Goal: Task Accomplishment & Management: Manage account settings

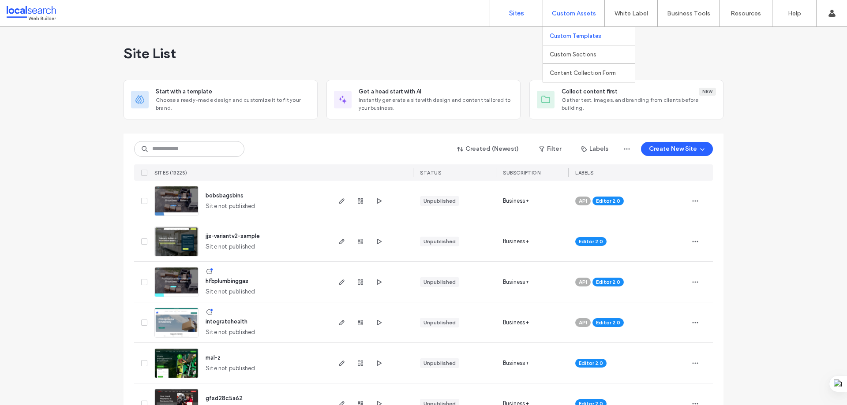
click at [567, 36] on label "Custom Templates" at bounding box center [576, 36] width 52 height 7
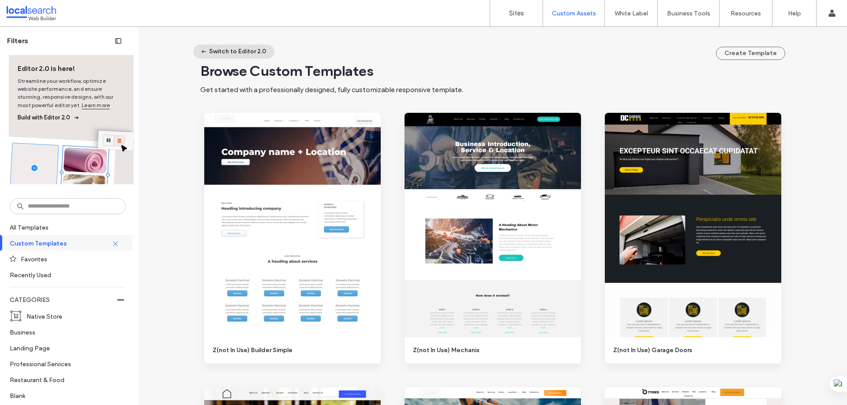
click at [254, 53] on button "Switch to Editor 2.0" at bounding box center [233, 52] width 81 height 14
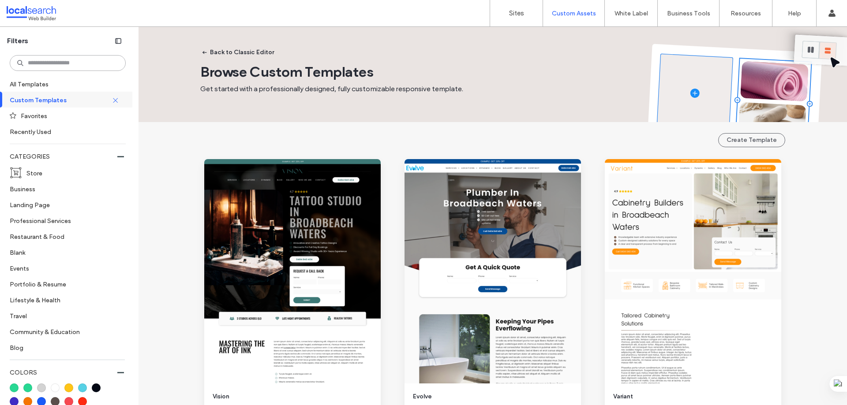
click at [53, 59] on input at bounding box center [68, 63] width 116 height 16
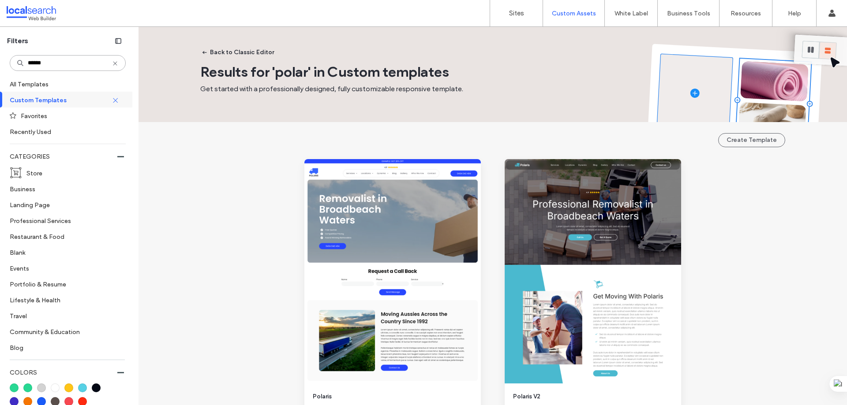
type input "*******"
drag, startPoint x: 53, startPoint y: 61, endPoint x: 28, endPoint y: 63, distance: 25.6
click at [28, 63] on input "*******" at bounding box center [68, 63] width 116 height 16
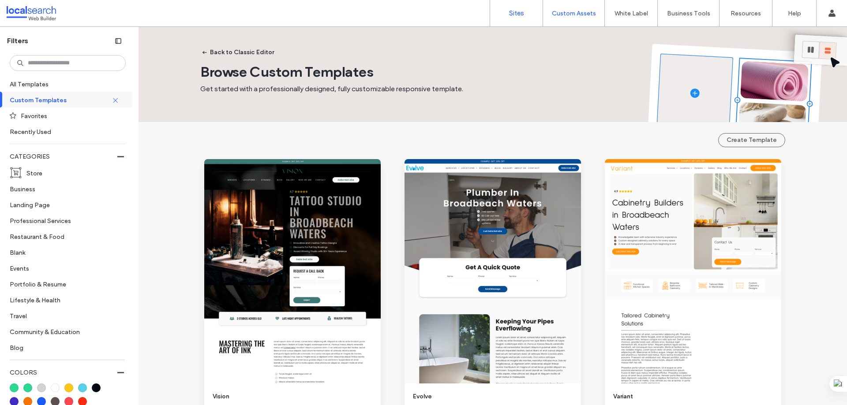
click at [495, 10] on link "Sites" at bounding box center [516, 13] width 52 height 26
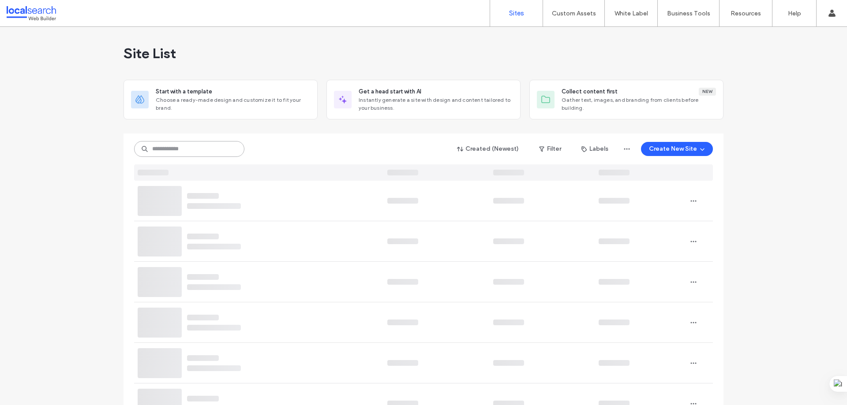
click at [167, 151] on input at bounding box center [189, 149] width 110 height 16
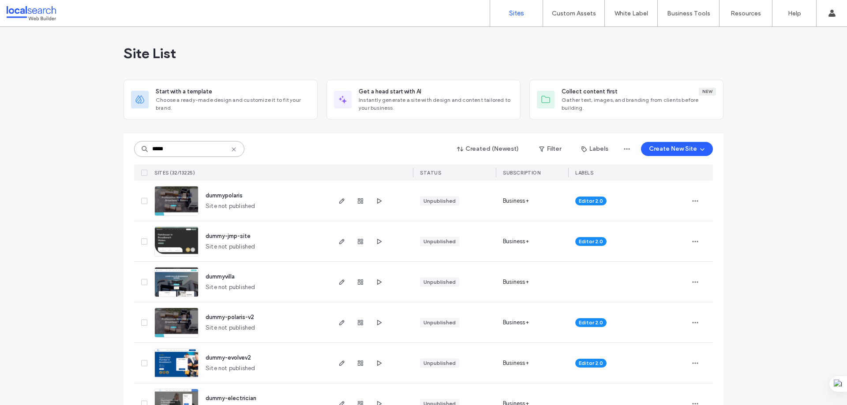
type input "*****"
click at [187, 204] on img at bounding box center [176, 217] width 43 height 60
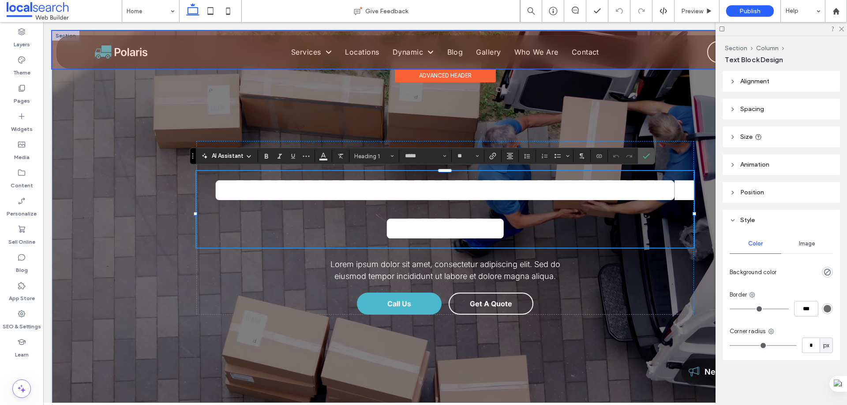
click at [83, 42] on div at bounding box center [445, 50] width 786 height 38
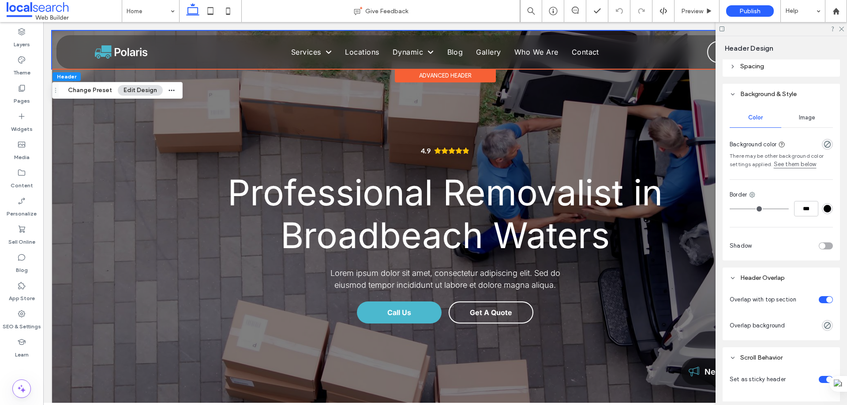
scroll to position [132, 0]
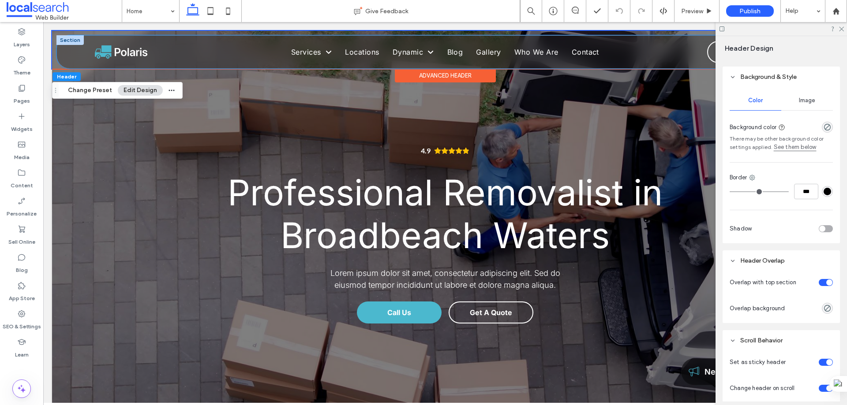
click at [102, 37] on div "Home Services Service 1 Locations Location 1 Dynamic Dynamic 1 Dynamic 2 Blog G…" at bounding box center [445, 52] width 776 height 33
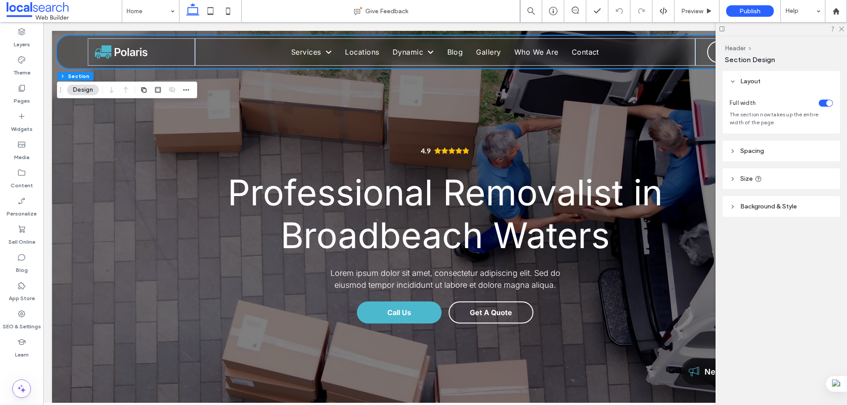
click at [756, 208] on span "Background & Style" at bounding box center [768, 206] width 56 height 7
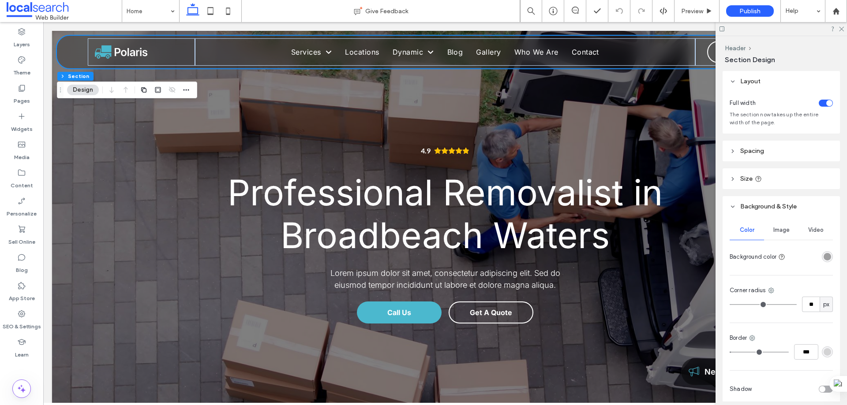
click at [823, 259] on div "rgba(30, 30, 30, 0.4)" at bounding box center [826, 256] width 7 height 7
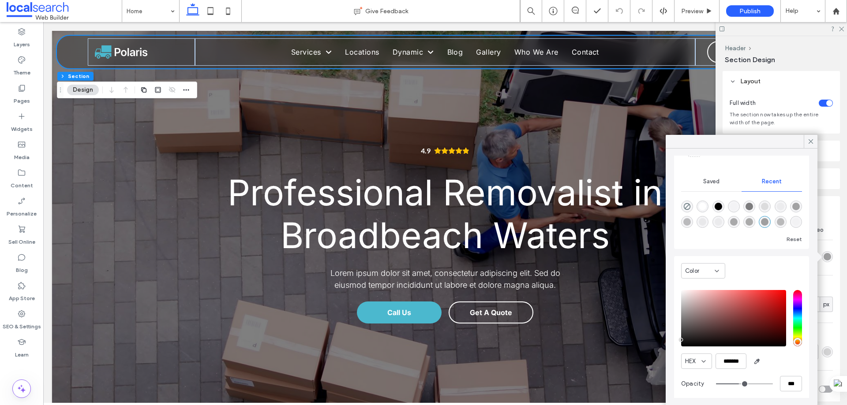
scroll to position [67, 0]
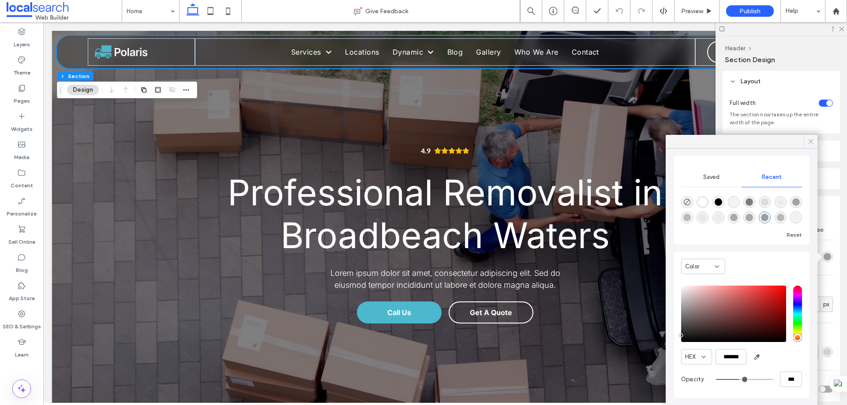
click at [806, 142] on div at bounding box center [811, 141] width 14 height 13
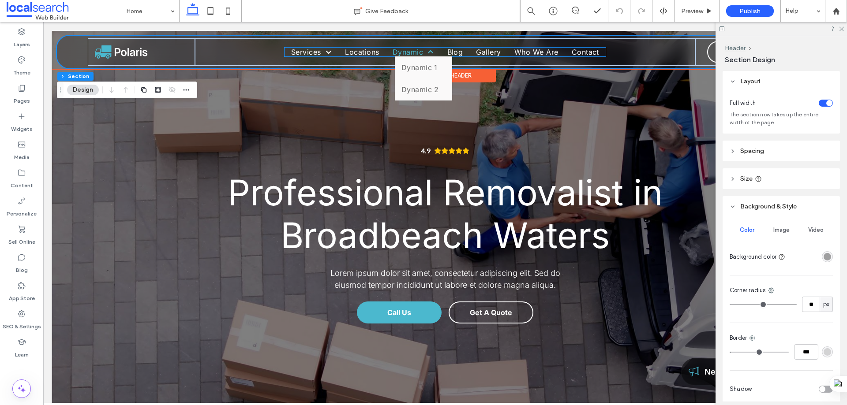
click at [423, 50] on span at bounding box center [428, 52] width 11 height 7
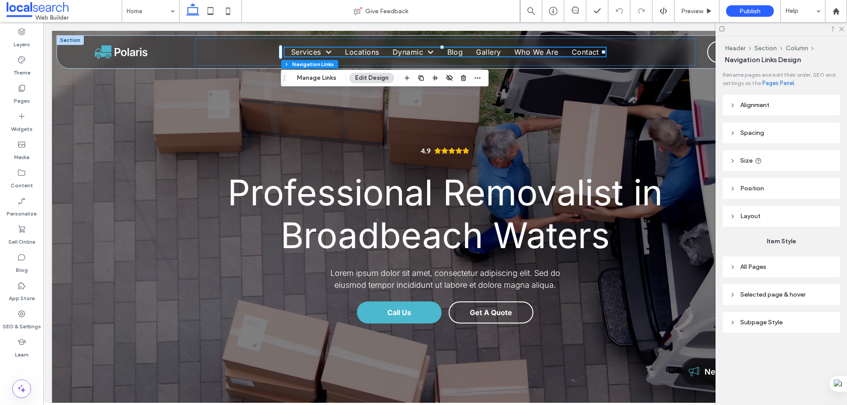
click at [765, 269] on span "All Pages" at bounding box center [753, 266] width 26 height 7
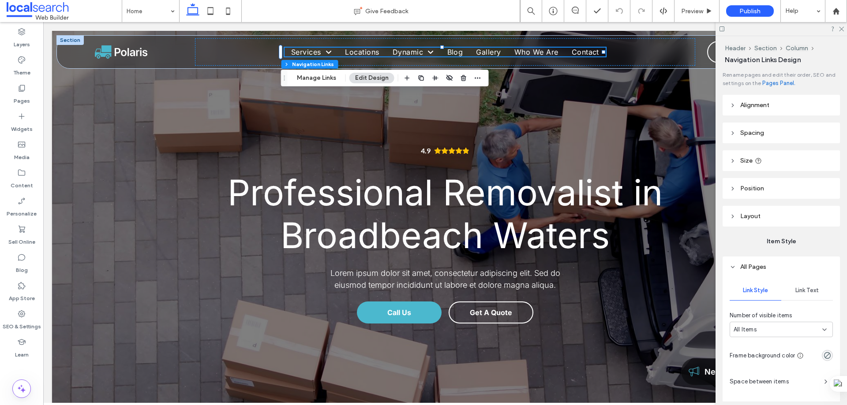
click at [800, 287] on div "Link Text" at bounding box center [807, 290] width 52 height 19
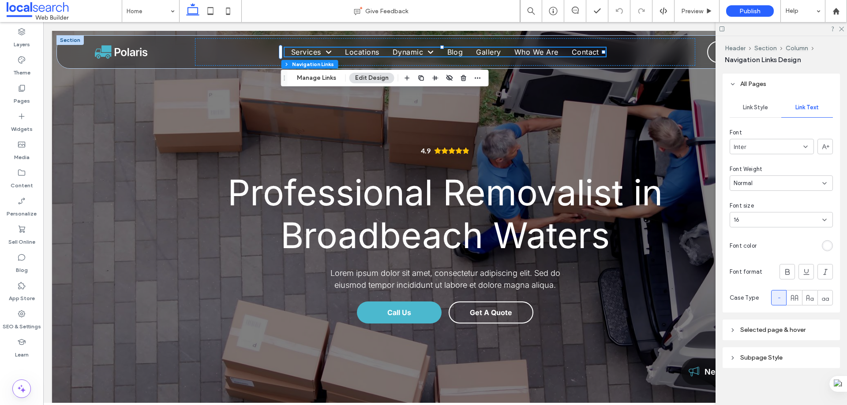
scroll to position [185, 0]
click at [761, 332] on span "Selected page & hover" at bounding box center [772, 328] width 65 height 7
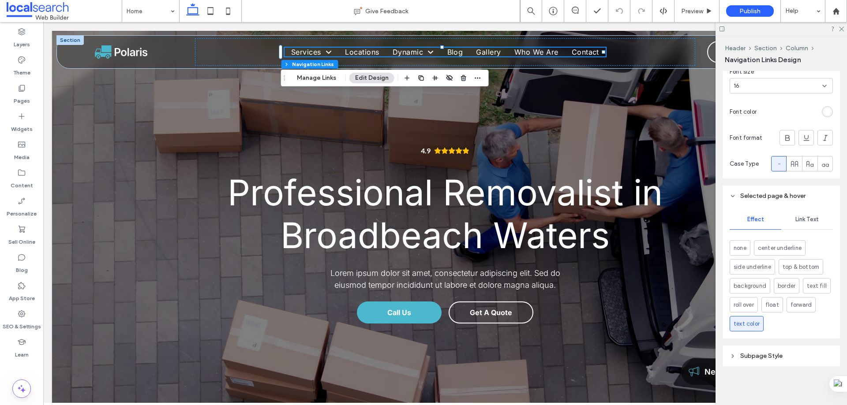
click at [803, 215] on div "Link Text" at bounding box center [807, 219] width 52 height 19
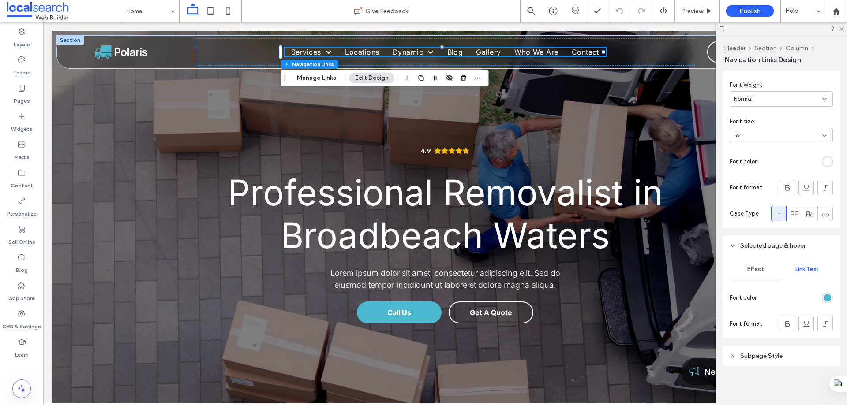
scroll to position [267, 0]
click at [756, 262] on div "Effect" at bounding box center [756, 269] width 52 height 19
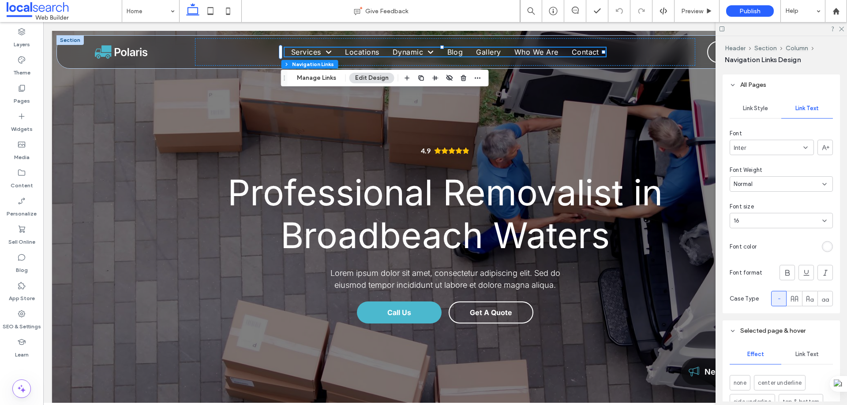
scroll to position [141, 0]
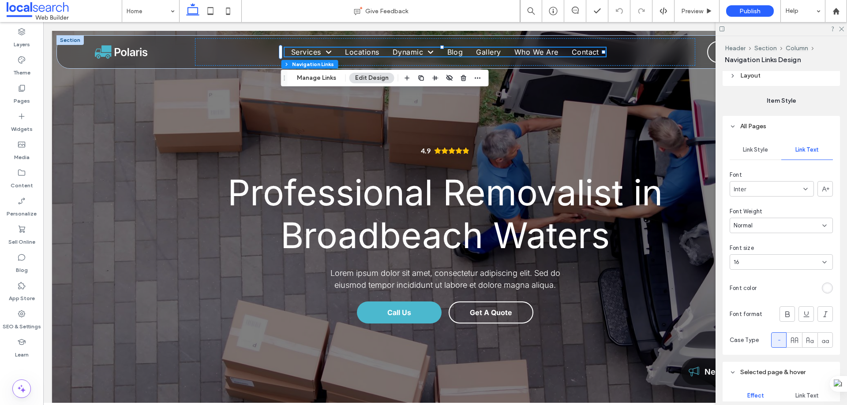
click at [764, 151] on span "Link Style" at bounding box center [755, 149] width 25 height 7
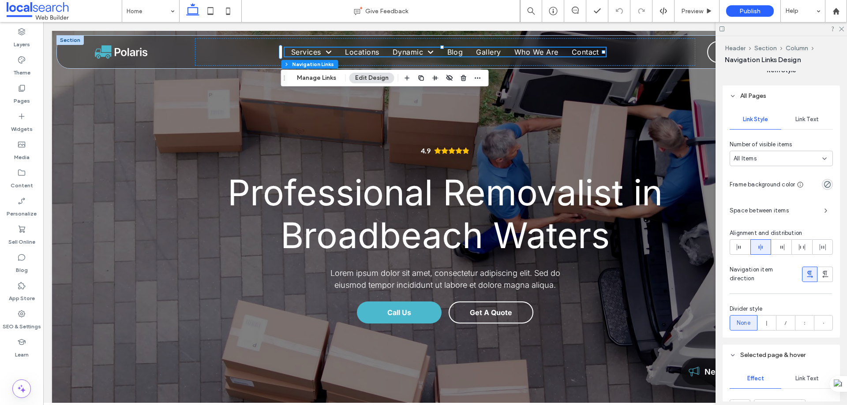
scroll to position [185, 0]
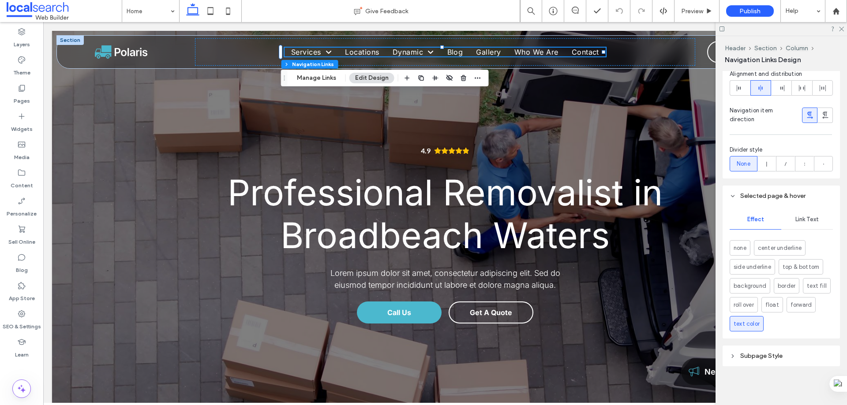
click at [812, 222] on span "Link Text" at bounding box center [806, 219] width 23 height 7
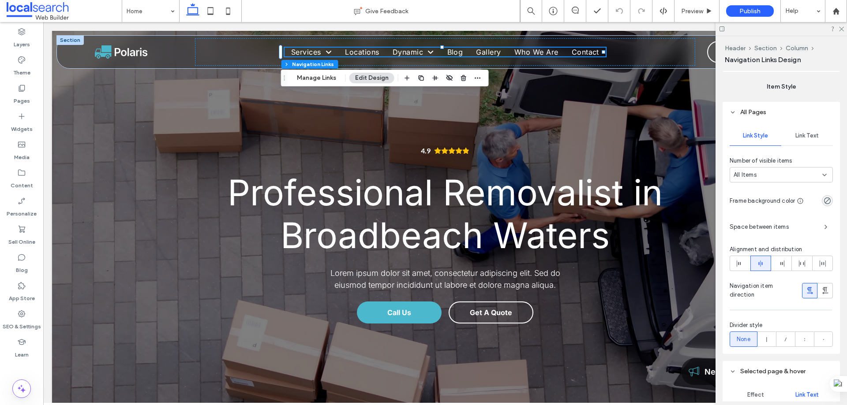
scroll to position [148, 0]
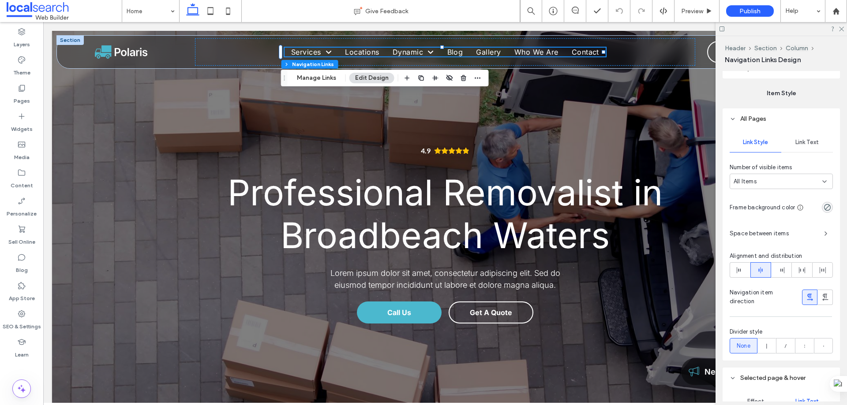
click at [796, 141] on span "Link Text" at bounding box center [806, 142] width 23 height 7
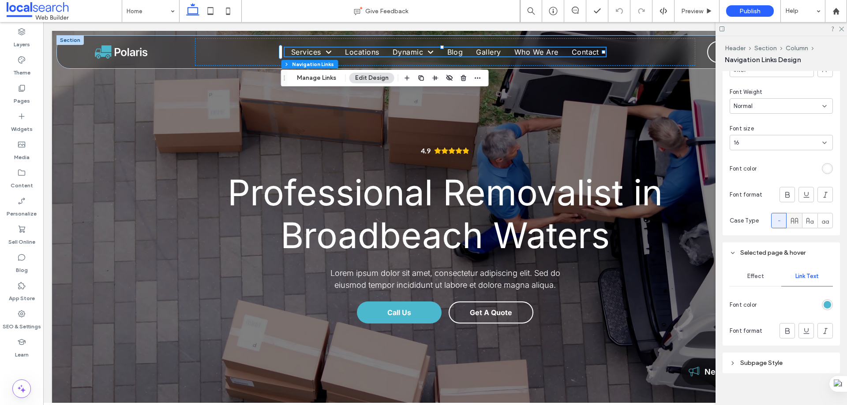
scroll to position [267, 0]
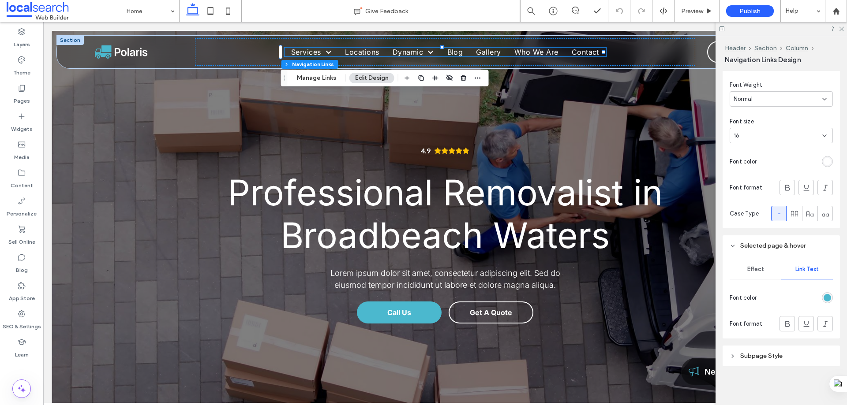
click at [752, 274] on div "Effect" at bounding box center [756, 269] width 52 height 19
click at [795, 273] on span "Link Text" at bounding box center [806, 269] width 23 height 7
click at [761, 272] on span "Effect" at bounding box center [755, 269] width 17 height 7
click at [801, 271] on span "Link Text" at bounding box center [806, 269] width 23 height 7
click at [757, 271] on span "Effect" at bounding box center [755, 269] width 17 height 7
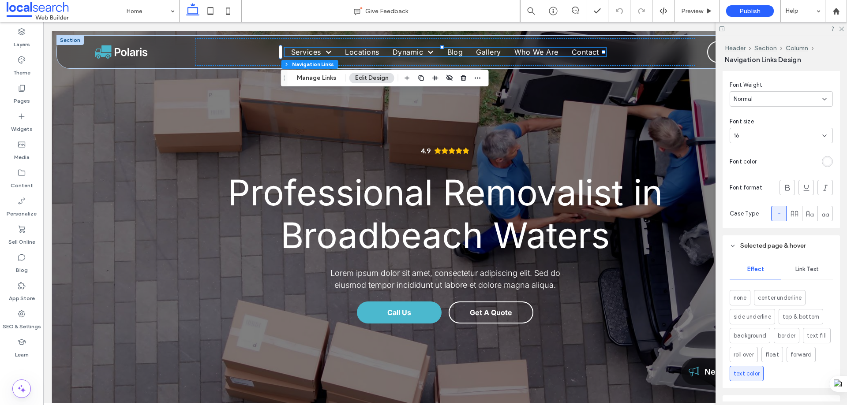
click at [800, 270] on span "Link Text" at bounding box center [806, 269] width 23 height 7
click at [752, 268] on span "Effect" at bounding box center [755, 269] width 17 height 7
click at [796, 264] on div "Link Text" at bounding box center [807, 269] width 52 height 19
click at [754, 269] on span "Effect" at bounding box center [755, 269] width 17 height 7
click at [796, 271] on span "Link Text" at bounding box center [806, 269] width 23 height 7
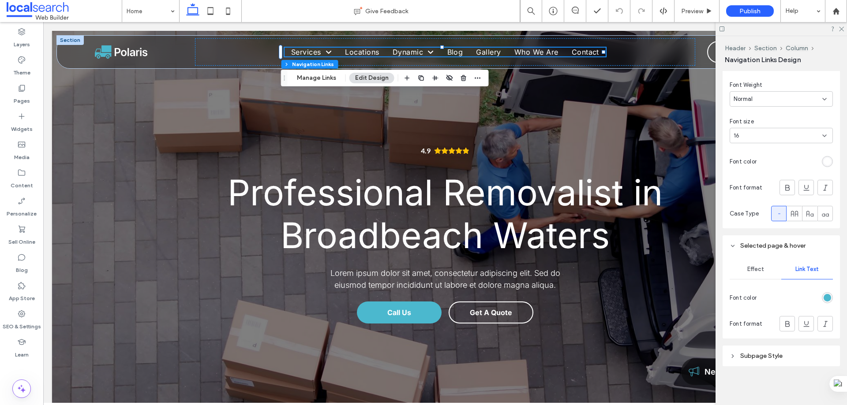
click at [759, 271] on span "Effect" at bounding box center [755, 269] width 17 height 7
click at [798, 267] on span "Link Text" at bounding box center [806, 269] width 23 height 7
click at [758, 270] on span "Effect" at bounding box center [755, 269] width 17 height 7
click at [795, 269] on span "Link Text" at bounding box center [806, 269] width 23 height 7
click at [754, 271] on span "Effect" at bounding box center [755, 269] width 17 height 7
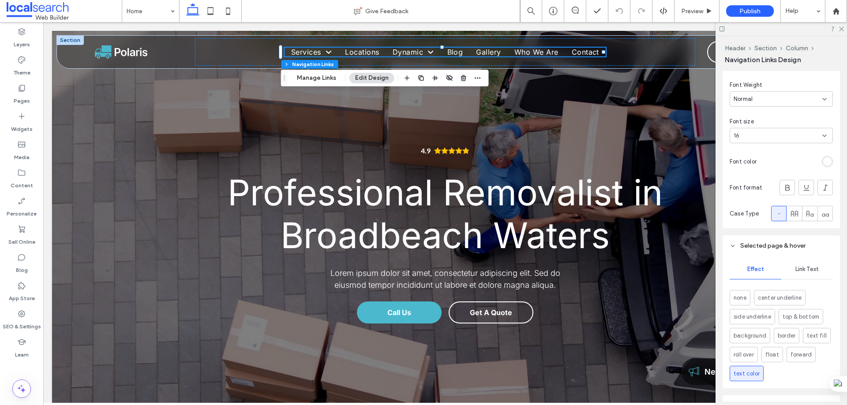
click at [806, 269] on span "Link Text" at bounding box center [806, 269] width 23 height 7
click at [756, 265] on div "Effect" at bounding box center [756, 269] width 52 height 19
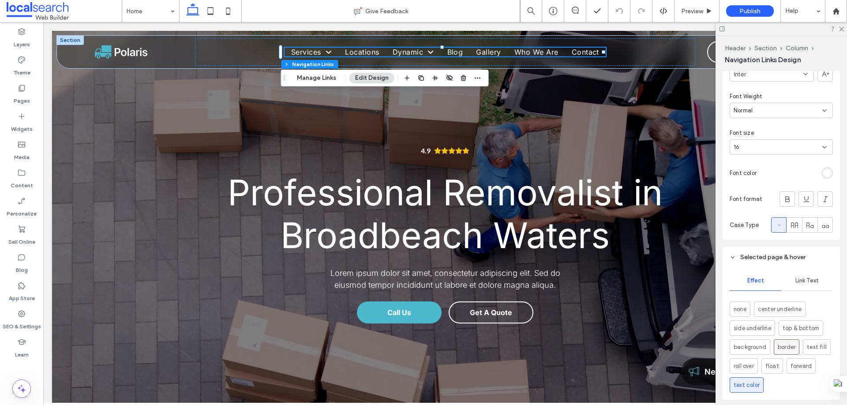
scroll to position [229, 0]
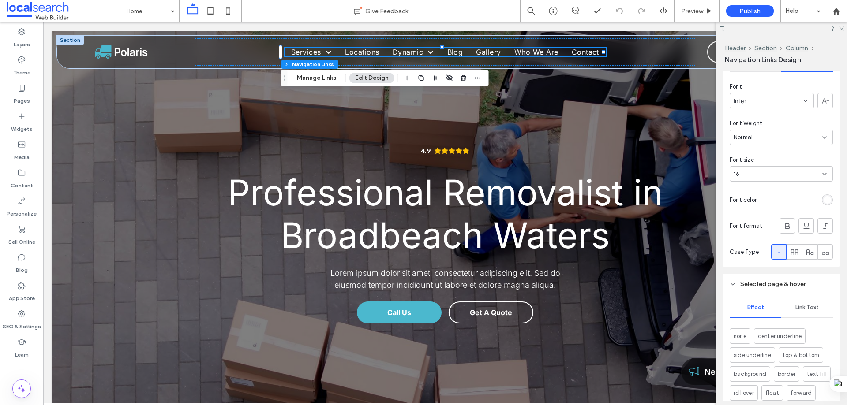
click at [766, 284] on span "Selected page & hover" at bounding box center [772, 284] width 65 height 7
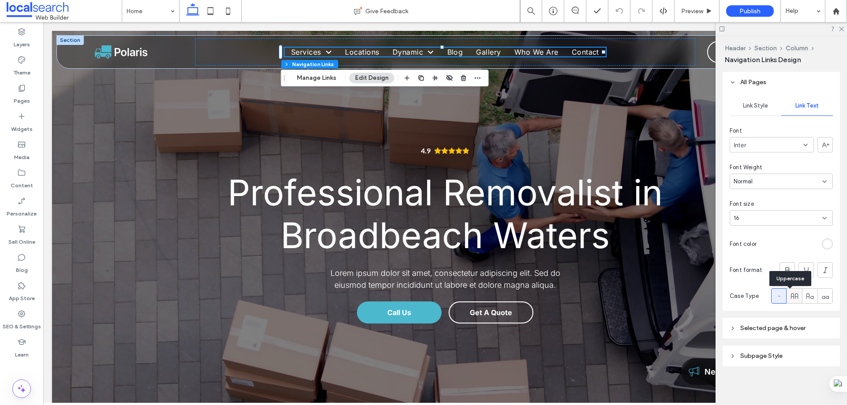
scroll to position [141, 0]
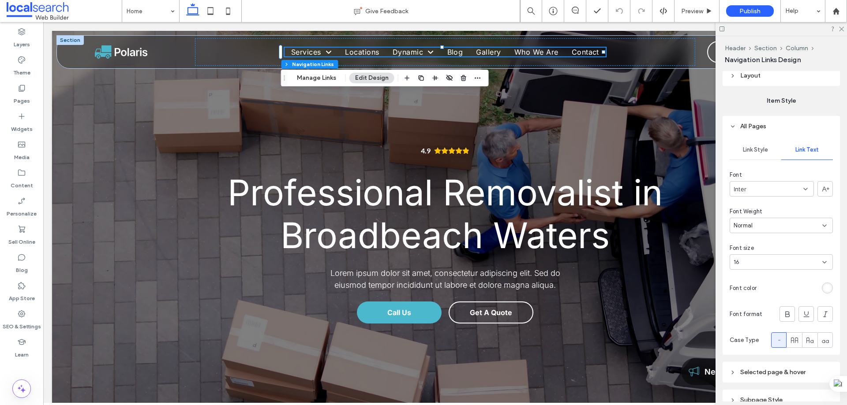
click at [757, 148] on span "Link Style" at bounding box center [755, 149] width 25 height 7
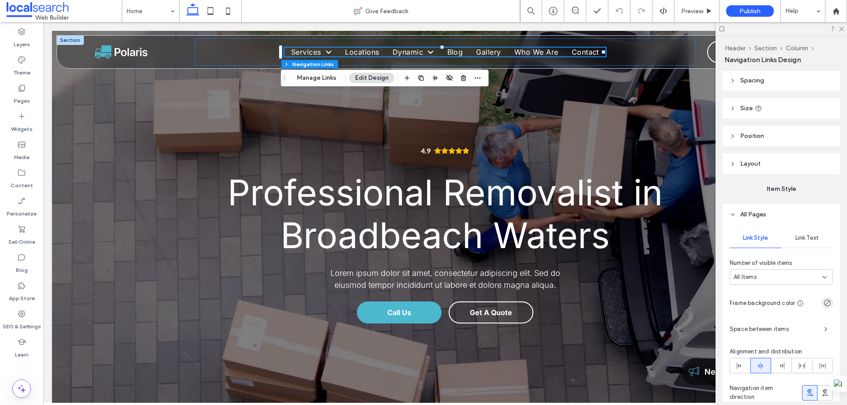
scroll to position [0, 0]
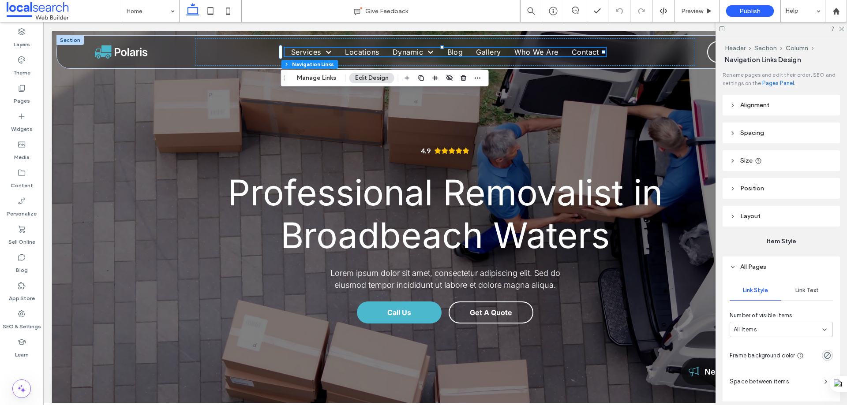
click at [742, 107] on span "Alignment" at bounding box center [754, 104] width 29 height 7
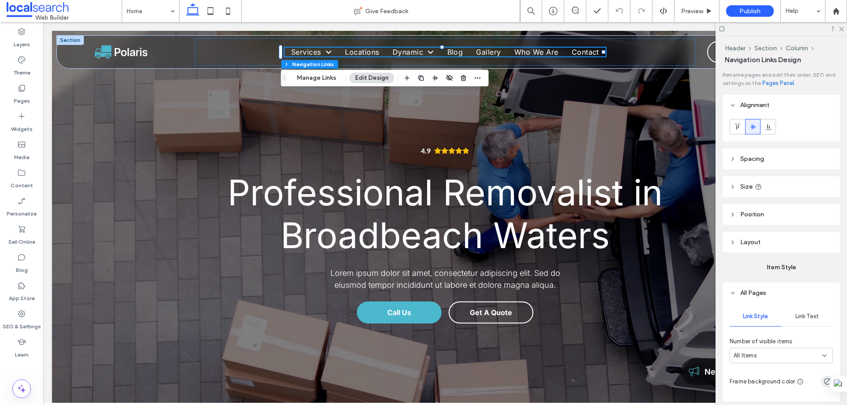
click at [738, 106] on header "Alignment" at bounding box center [780, 105] width 117 height 21
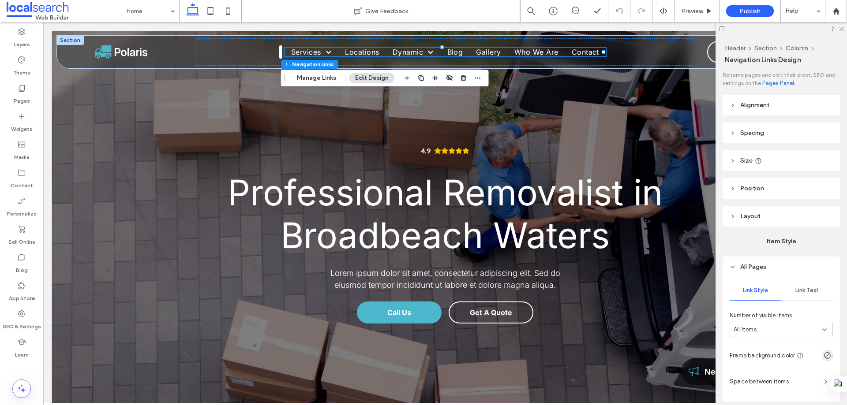
click at [734, 130] on icon at bounding box center [733, 133] width 6 height 6
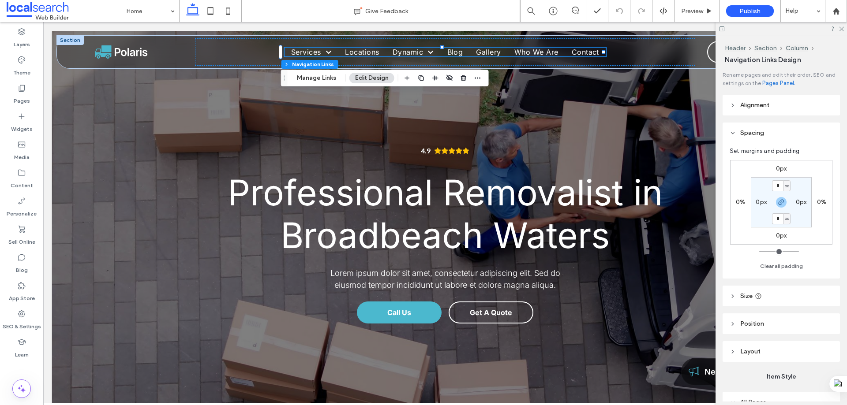
click at [734, 130] on icon at bounding box center [733, 133] width 6 height 6
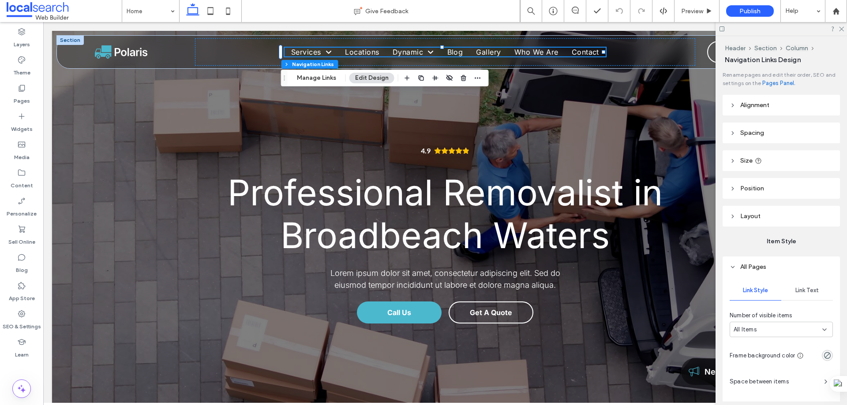
click at [737, 157] on header "Size" at bounding box center [780, 160] width 117 height 21
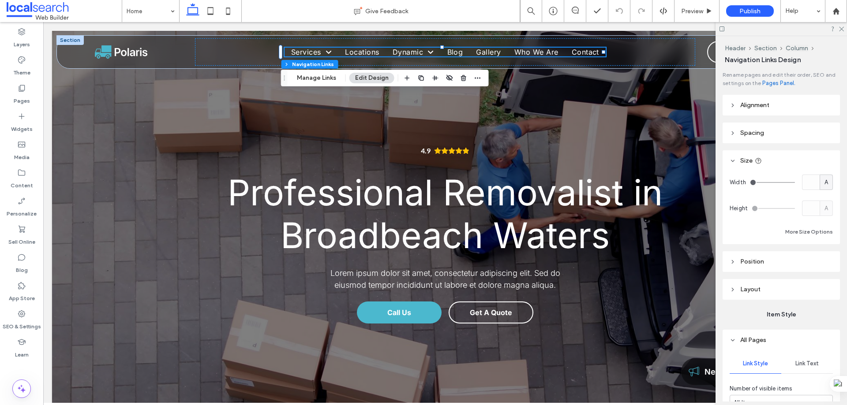
click at [736, 159] on header "Size" at bounding box center [780, 160] width 117 height 21
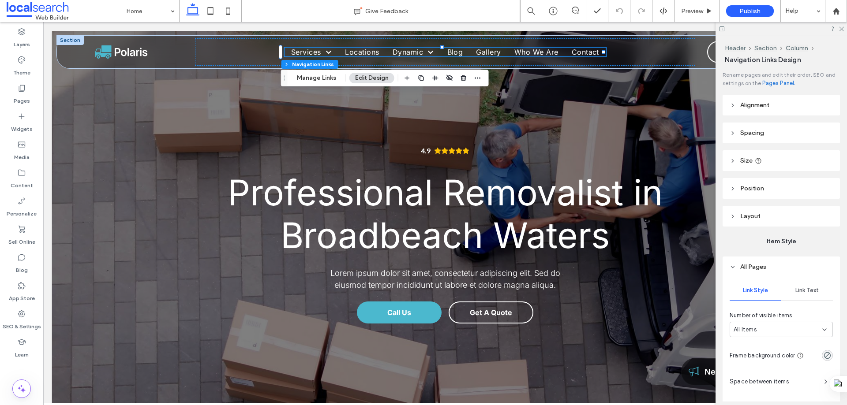
click at [734, 213] on icon at bounding box center [733, 216] width 6 height 6
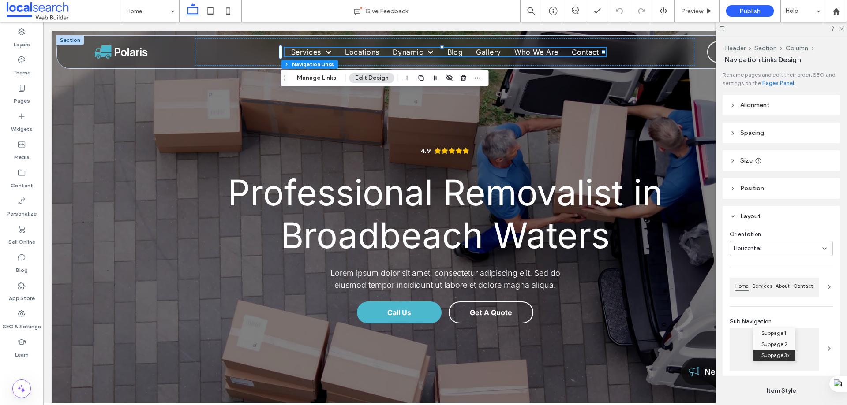
click at [736, 214] on header "Layout" at bounding box center [780, 216] width 117 height 21
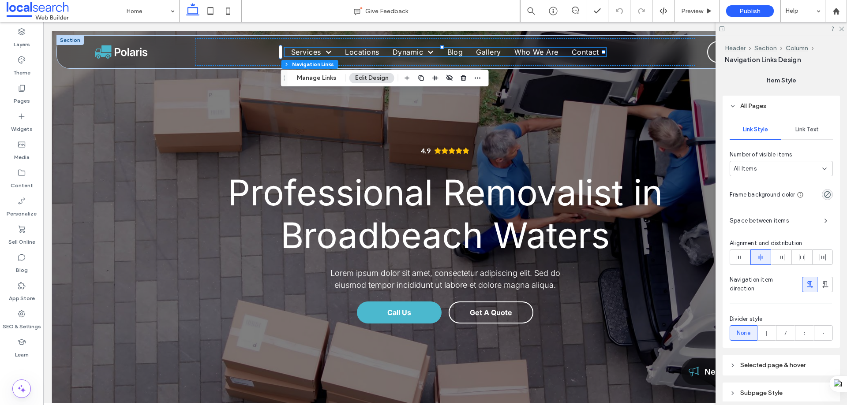
scroll to position [110, 0]
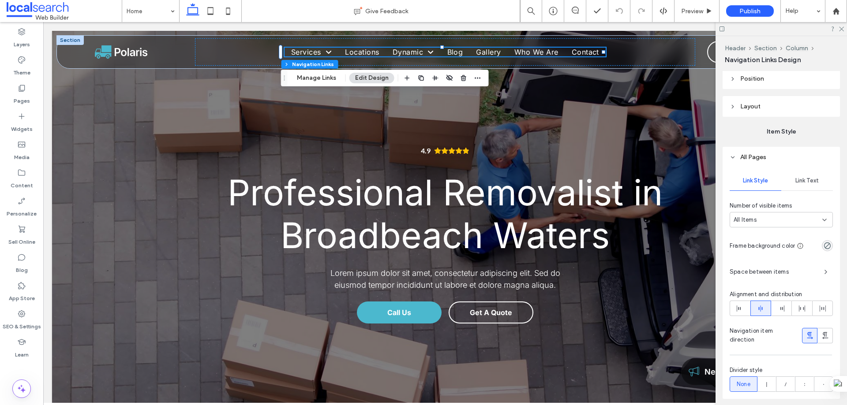
click at [800, 179] on span "Link Text" at bounding box center [806, 180] width 23 height 7
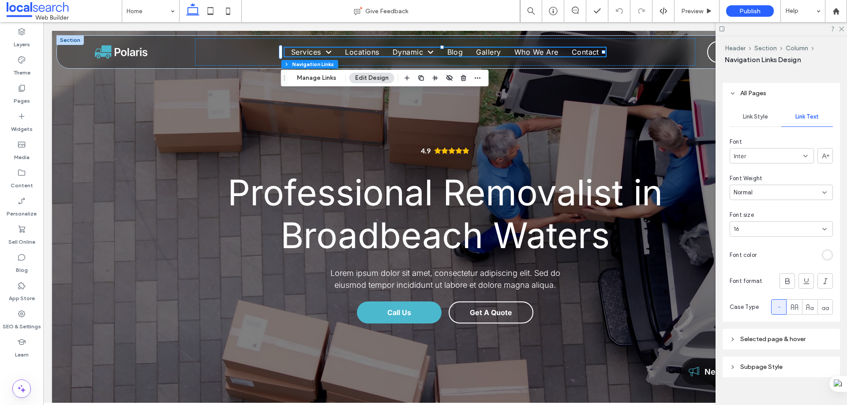
scroll to position [185, 0]
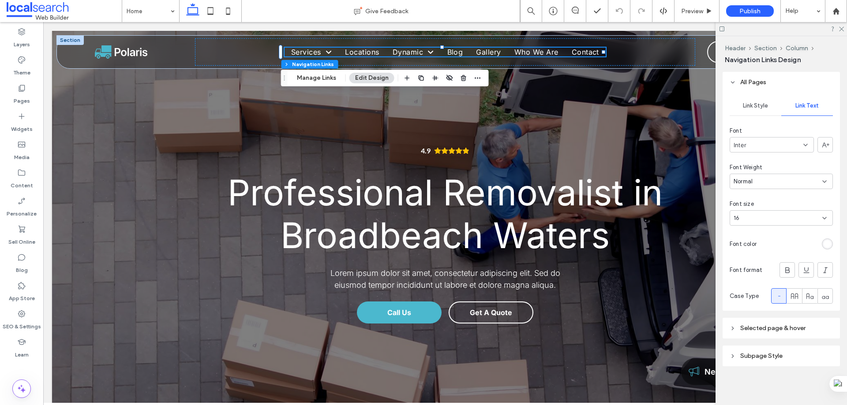
click at [752, 328] on span "Selected page & hover" at bounding box center [772, 328] width 65 height 7
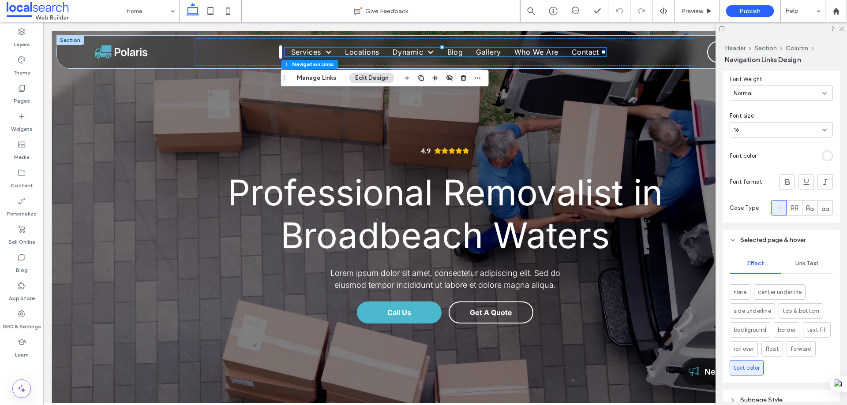
click at [805, 265] on span "Link Text" at bounding box center [806, 263] width 23 height 7
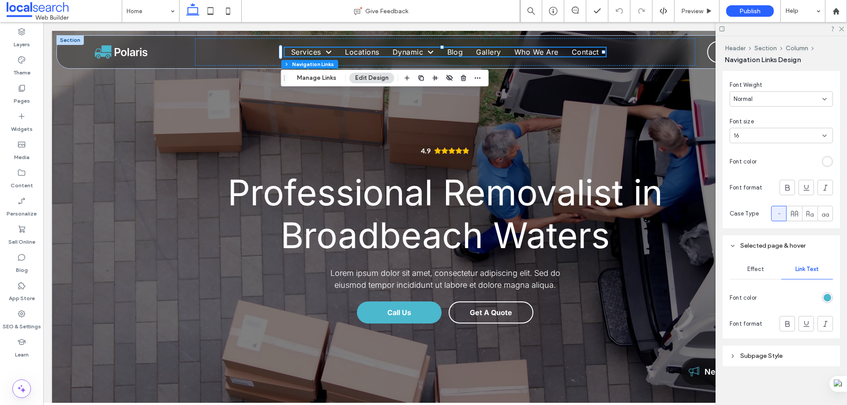
click at [755, 265] on div "Effect" at bounding box center [756, 269] width 52 height 19
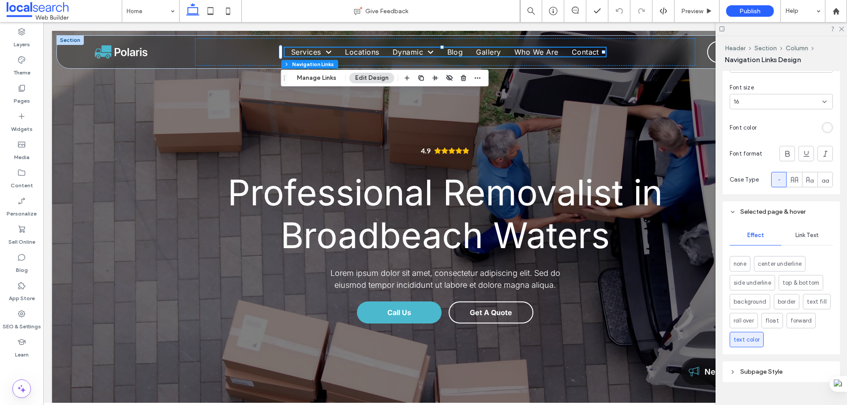
scroll to position [317, 0]
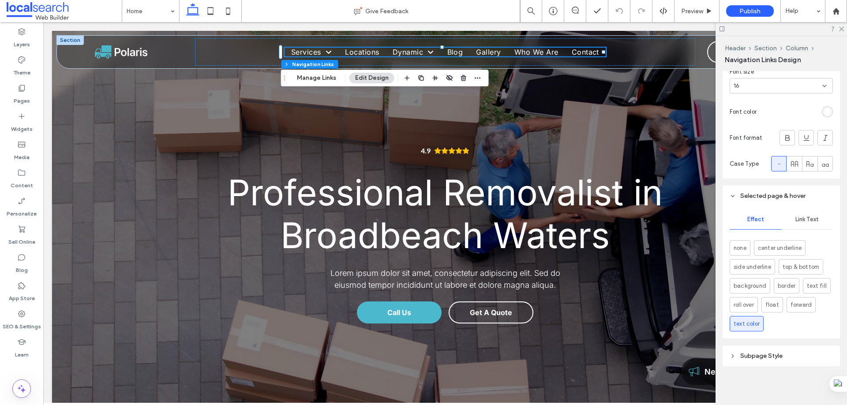
click at [807, 217] on span "Link Text" at bounding box center [806, 219] width 23 height 7
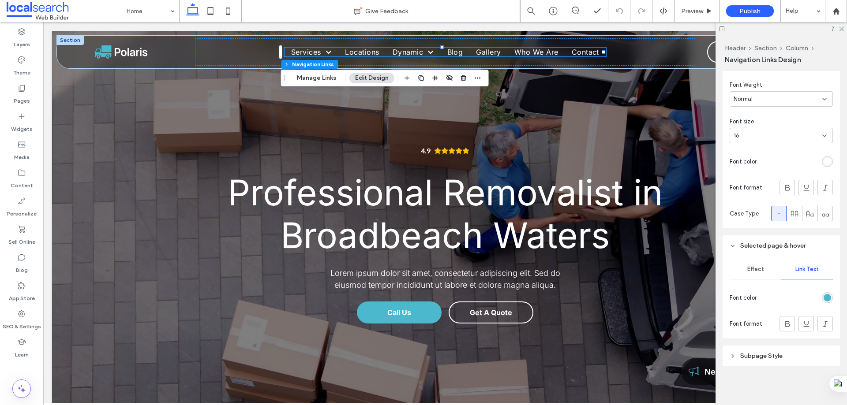
click at [747, 358] on span "Subpage Style" at bounding box center [761, 355] width 42 height 7
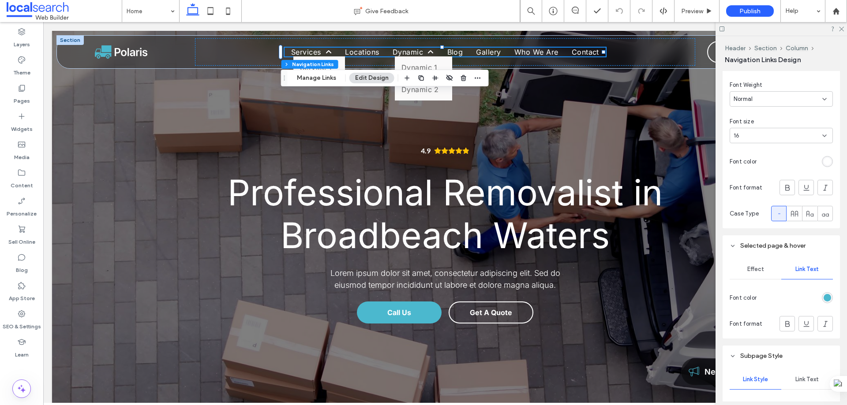
scroll to position [317, 0]
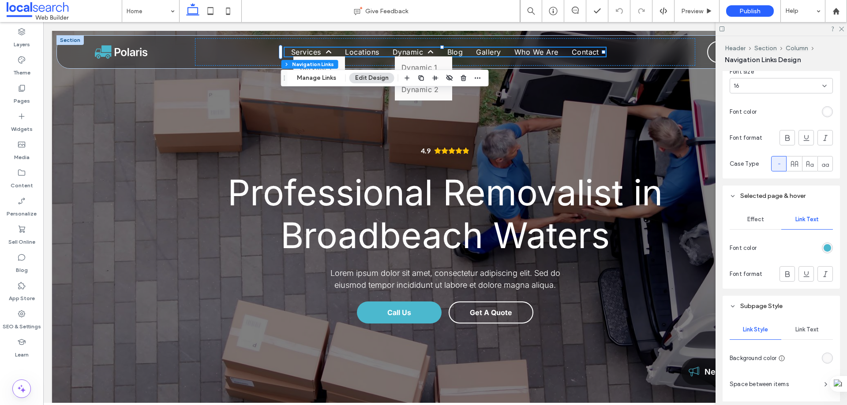
click at [361, 76] on button "Edit Design" at bounding box center [371, 78] width 45 height 11
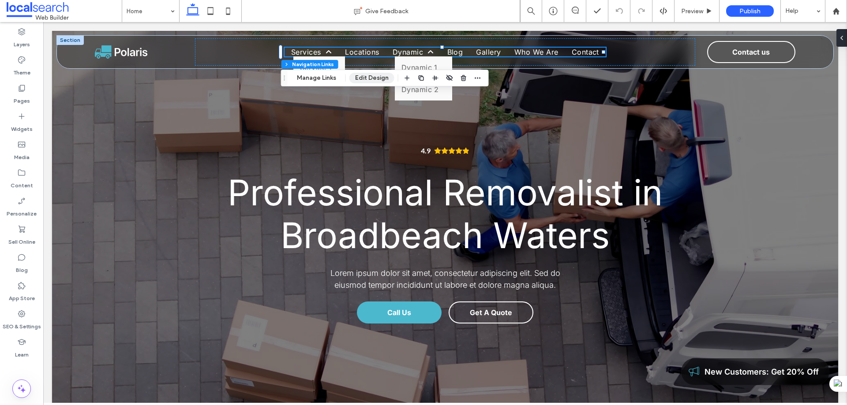
click at [361, 76] on button "Edit Design" at bounding box center [371, 78] width 45 height 11
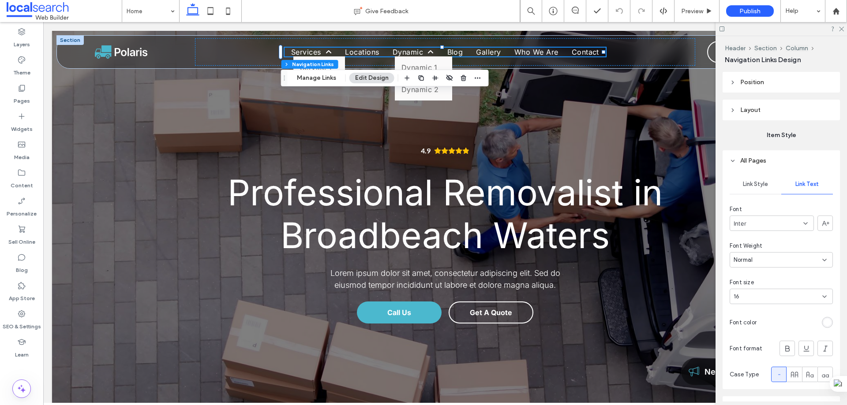
scroll to position [97, 0]
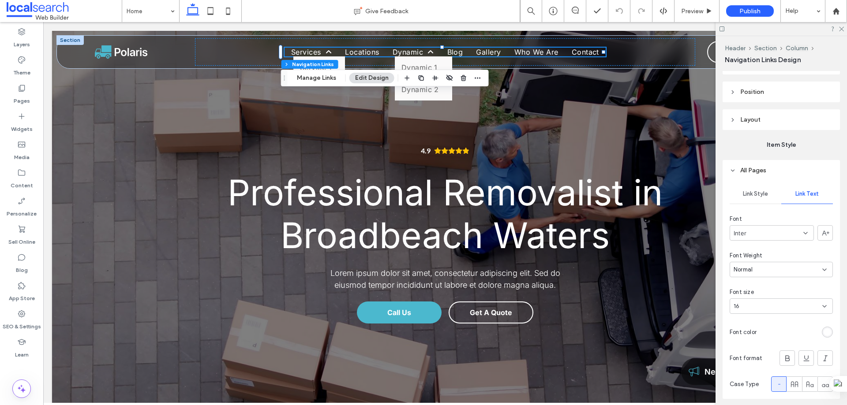
click at [749, 192] on span "Link Style" at bounding box center [755, 194] width 25 height 7
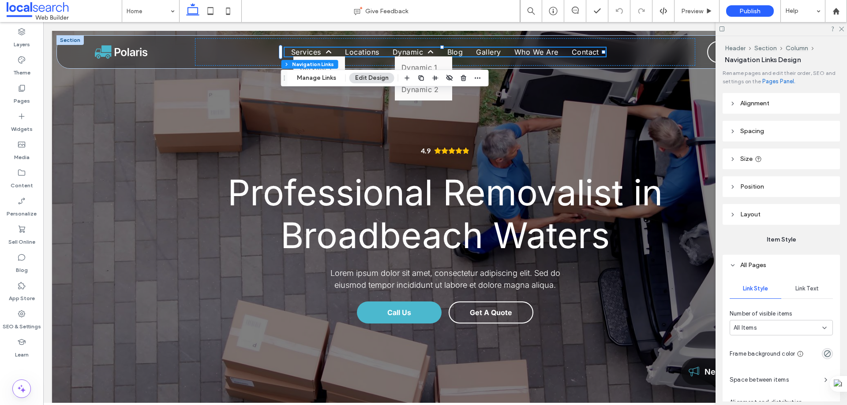
scroll to position [0, 0]
click at [331, 76] on button "Manage Links" at bounding box center [316, 78] width 51 height 11
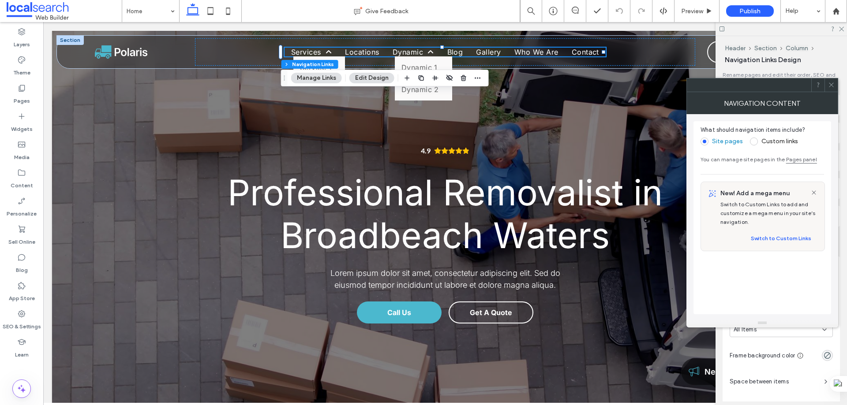
click at [829, 81] on span at bounding box center [831, 85] width 7 height 13
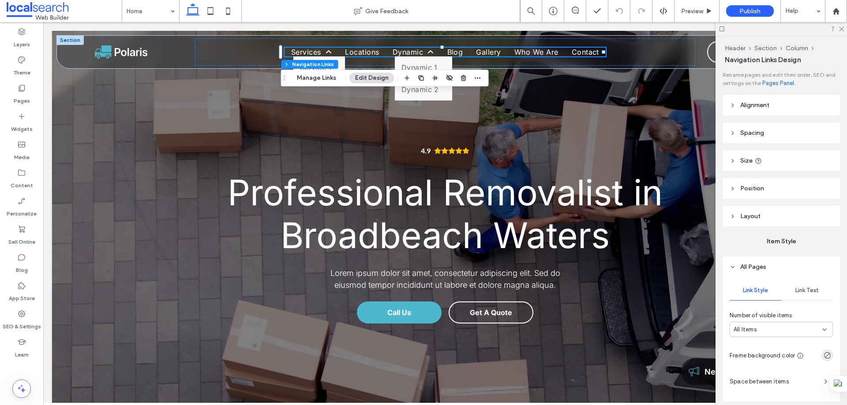
click at [755, 101] on span "Alignment" at bounding box center [754, 104] width 29 height 7
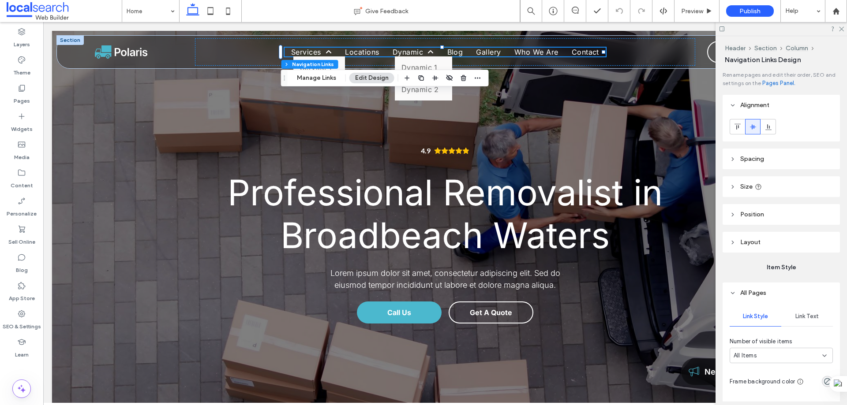
click at [755, 101] on span "Alignment" at bounding box center [754, 104] width 29 height 7
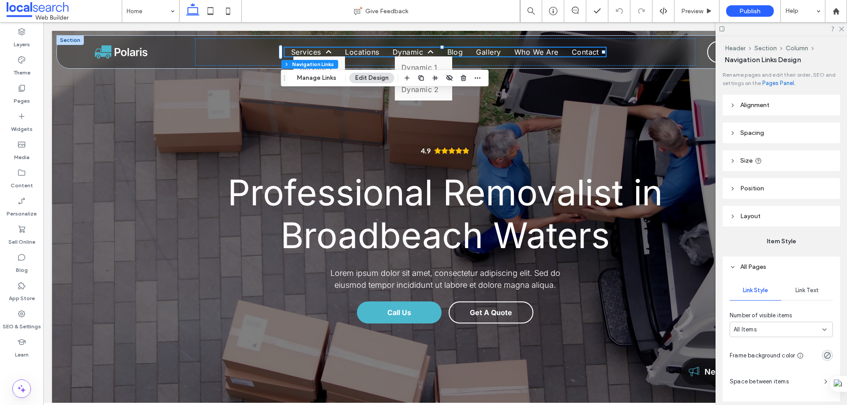
click at [752, 135] on span "Spacing" at bounding box center [752, 132] width 24 height 7
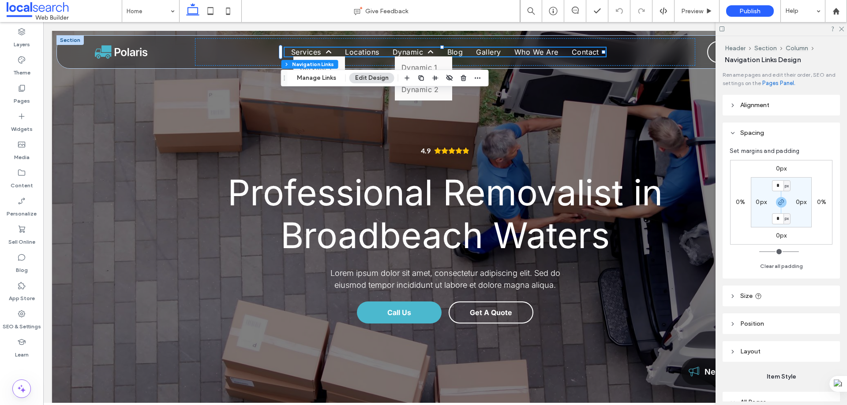
click at [752, 135] on span "Spacing" at bounding box center [752, 132] width 24 height 7
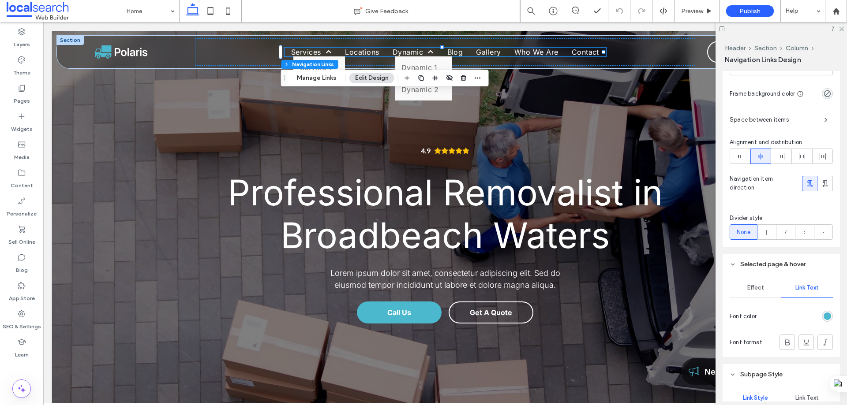
scroll to position [309, 0]
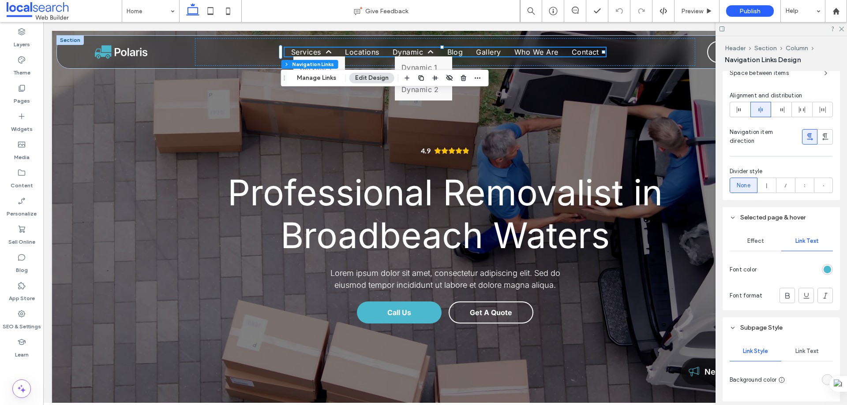
click at [760, 243] on span "Effect" at bounding box center [755, 241] width 17 height 7
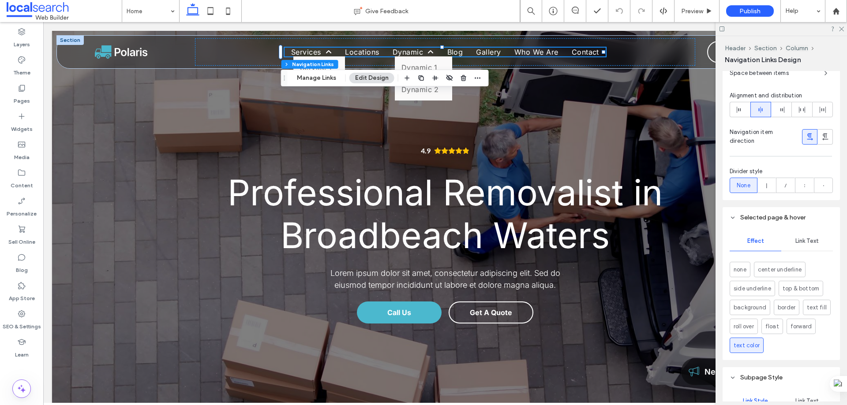
click at [807, 242] on span "Link Text" at bounding box center [806, 241] width 23 height 7
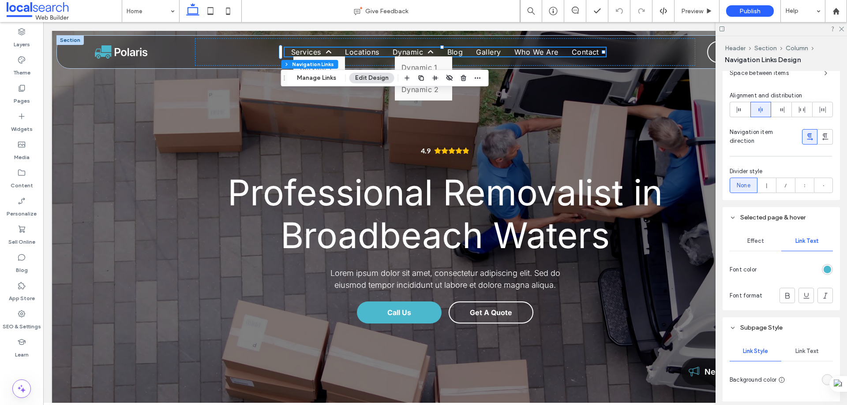
click at [762, 242] on span "Effect" at bounding box center [755, 241] width 17 height 7
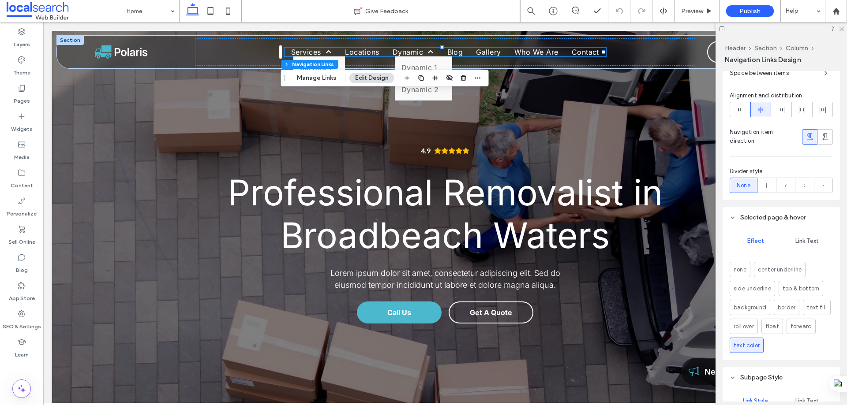
click at [804, 240] on span "Link Text" at bounding box center [806, 241] width 23 height 7
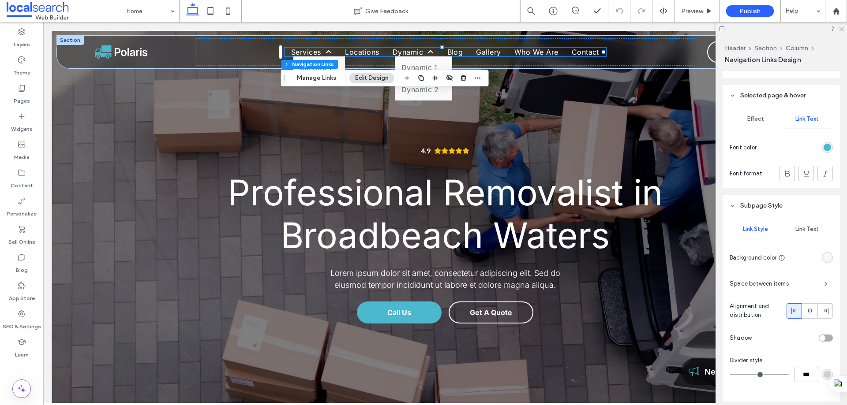
scroll to position [441, 0]
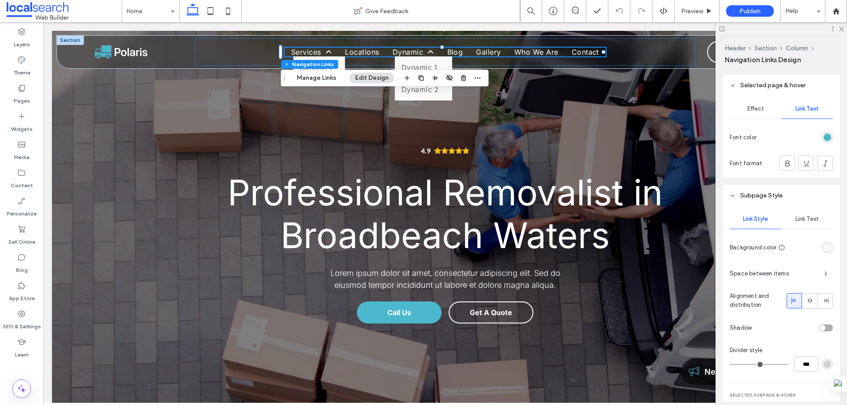
click at [801, 217] on span "Link Text" at bounding box center [806, 219] width 23 height 7
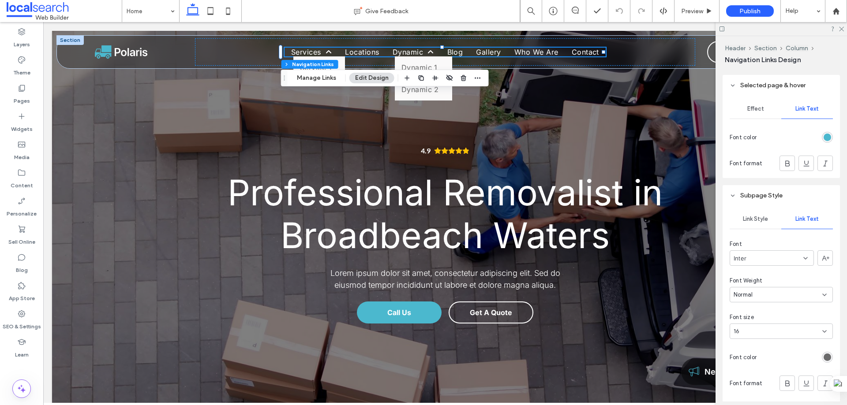
click at [757, 215] on div "Link Style" at bounding box center [756, 219] width 52 height 19
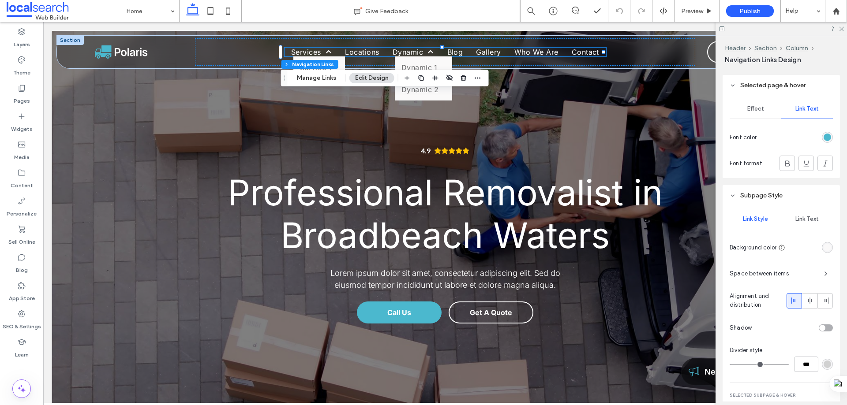
click at [799, 217] on span "Link Text" at bounding box center [806, 219] width 23 height 7
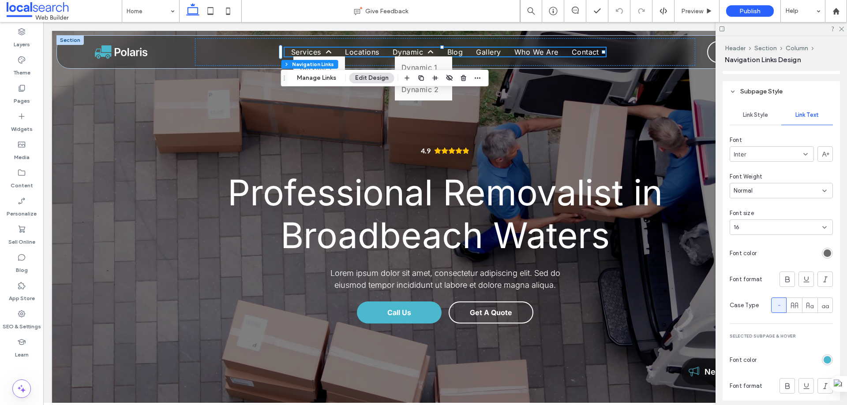
scroll to position [535, 0]
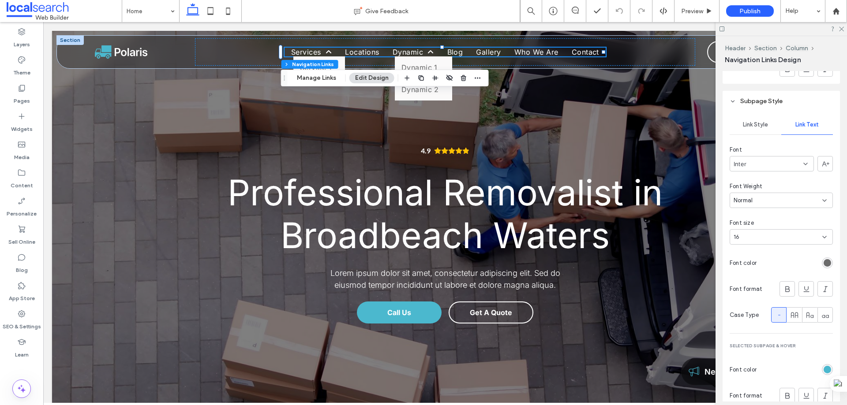
click at [823, 264] on div "rgb(107, 107, 107)" at bounding box center [826, 262] width 7 height 7
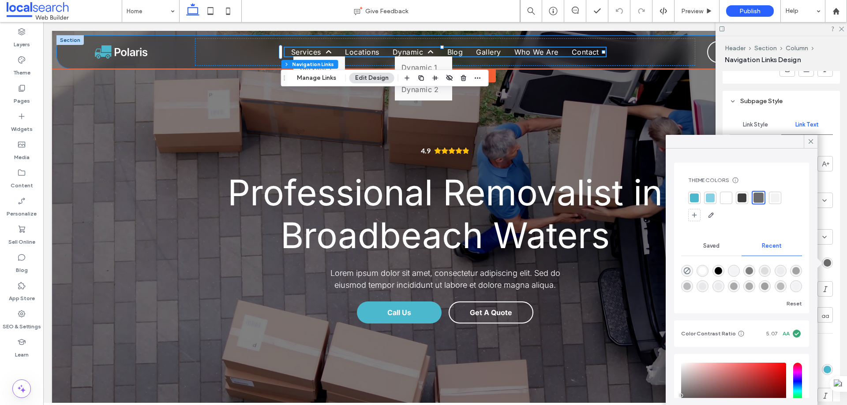
click at [75, 49] on div "Home Services Service 1 Locations Location 1 Dynamic Dynamic 1 Dynamic 2 Blog G…" at bounding box center [445, 52] width 776 height 33
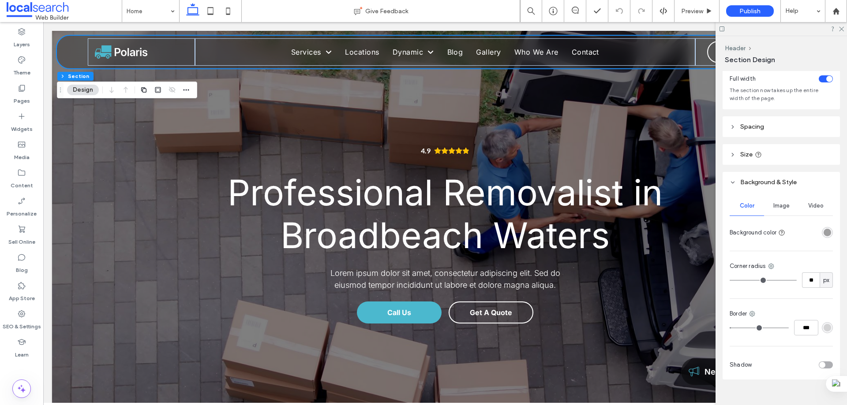
scroll to position [37, 0]
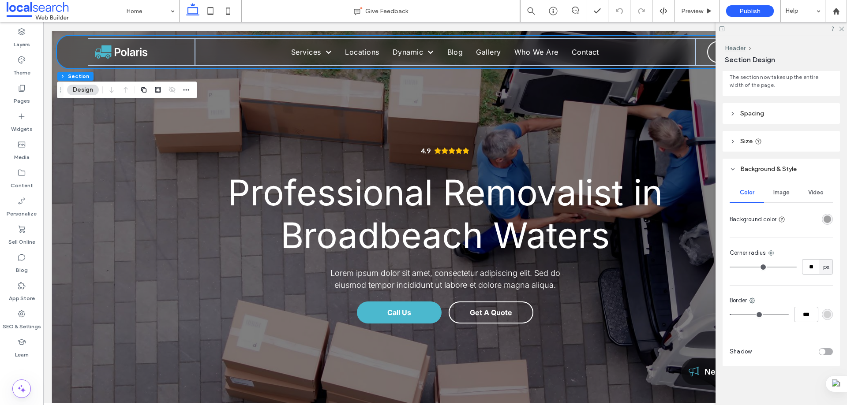
click at [824, 218] on div "rgba(30, 30, 30, 0.4)" at bounding box center [826, 219] width 7 height 7
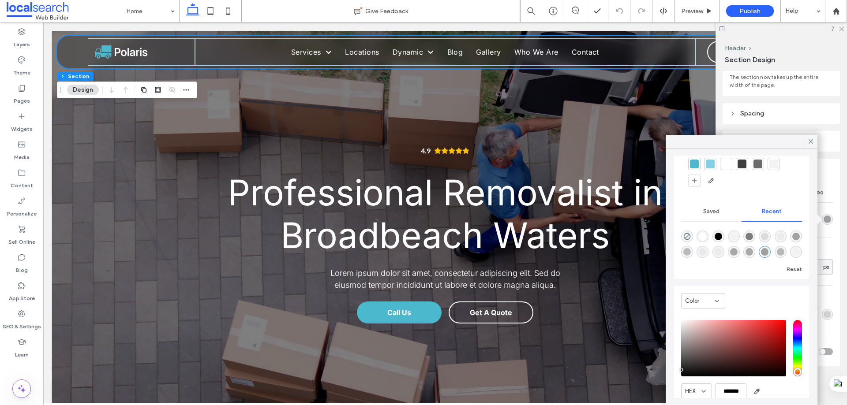
scroll to position [67, 0]
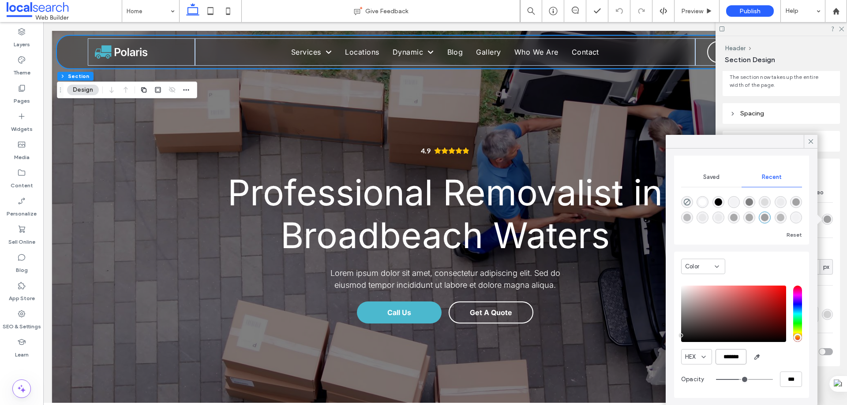
drag, startPoint x: 745, startPoint y: 357, endPoint x: 725, endPoint y: 358, distance: 19.9
click at [725, 358] on input "*******" at bounding box center [730, 356] width 31 height 15
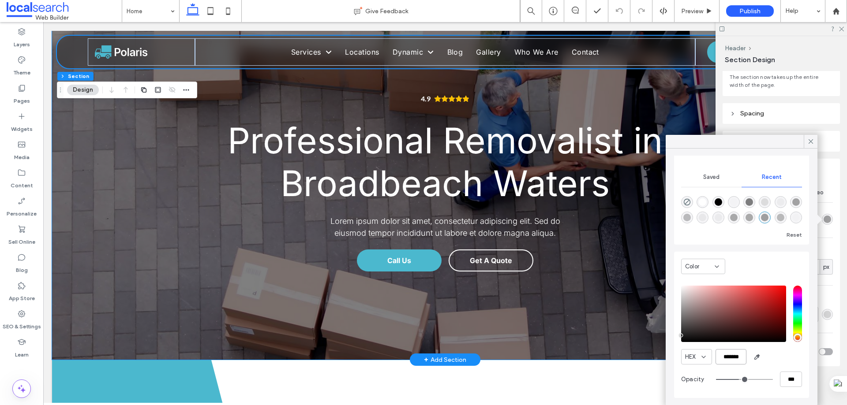
scroll to position [0, 0]
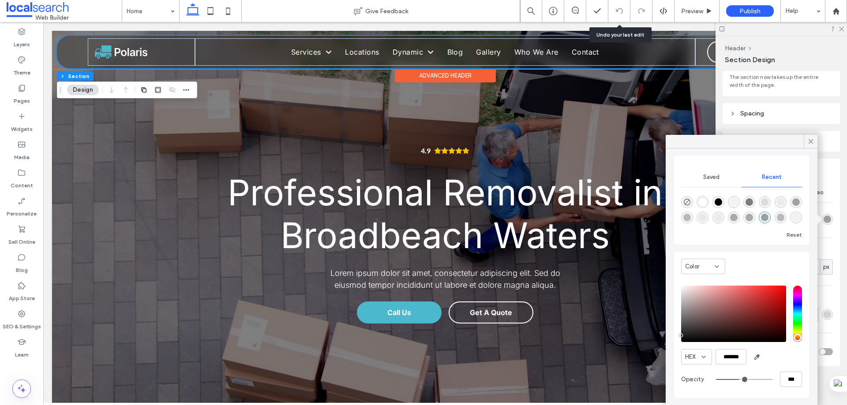
click at [77, 43] on div "Home Services Service 1 Locations Location 1 Dynamic Dynamic 1 Dynamic 2 Blog G…" at bounding box center [445, 52] width 776 height 33
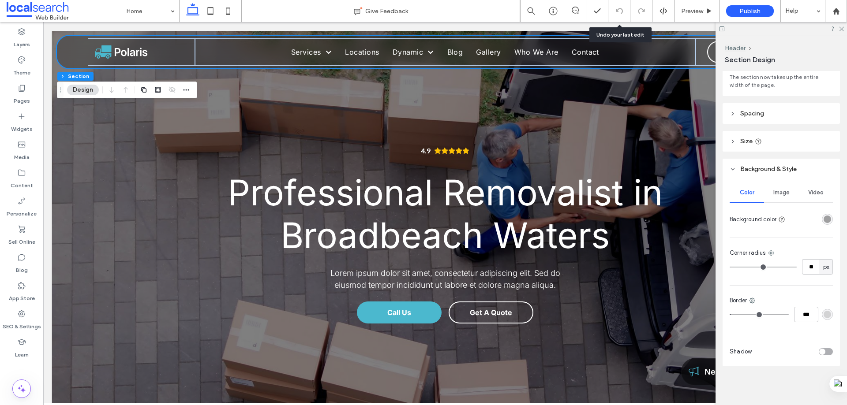
click at [823, 219] on div "rgba(30, 30, 30, 0.4)" at bounding box center [826, 219] width 7 height 7
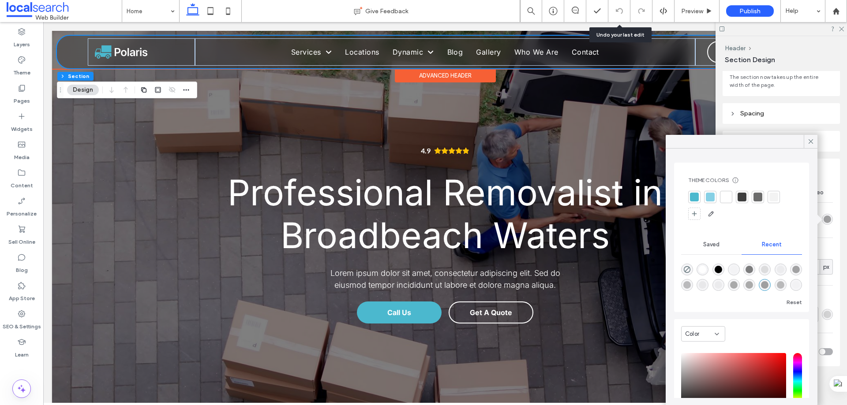
click at [75, 47] on div "Home Services Service 1 Locations Location 1 Dynamic Dynamic 1 Dynamic 2 Blog G…" at bounding box center [445, 52] width 776 height 33
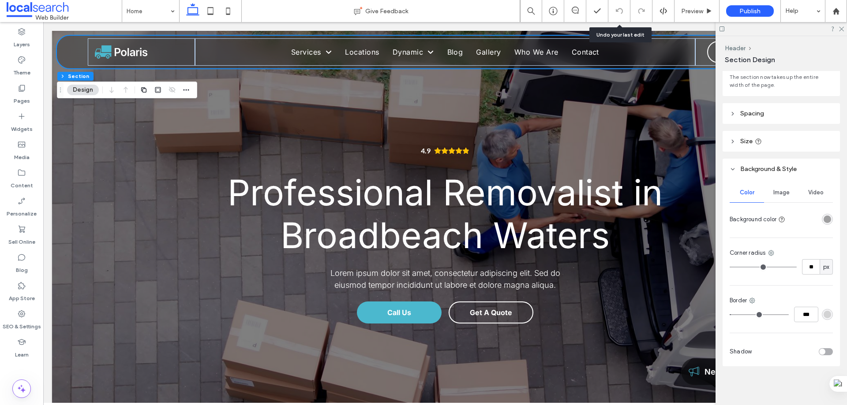
click at [784, 194] on span "Image" at bounding box center [781, 192] width 16 height 7
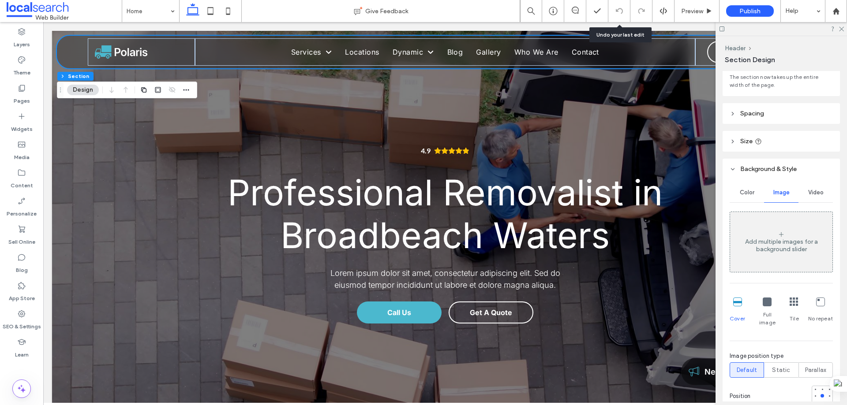
click at [746, 194] on span "Color" at bounding box center [747, 192] width 15 height 7
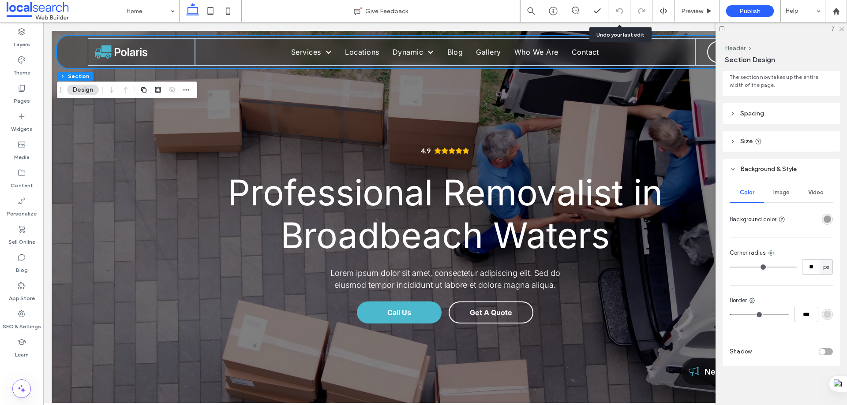
click at [782, 192] on span "Image" at bounding box center [781, 192] width 16 height 7
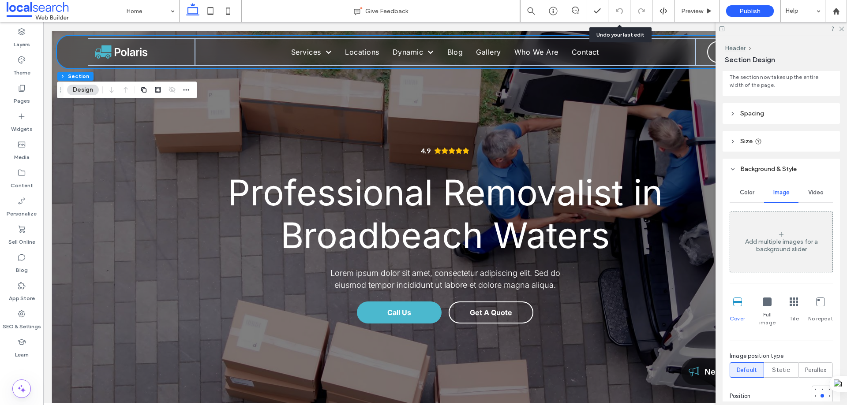
click at [752, 195] on span "Color" at bounding box center [747, 192] width 15 height 7
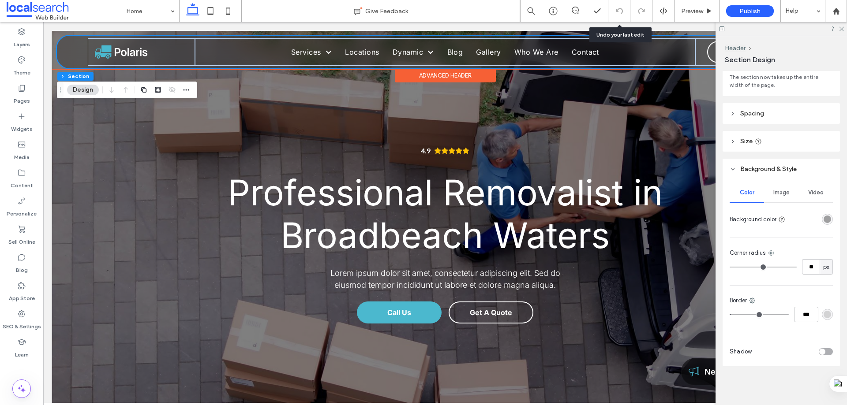
click at [80, 43] on div "Home Services Service 1 Locations Location 1 Dynamic Dynamic 1 Dynamic 2 Blog G…" at bounding box center [445, 52] width 776 height 33
click at [176, 170] on div "4.9 Professional Removalist in Broadbeach Waters Lorem ipsum dolor sit amet, co…" at bounding box center [445, 221] width 786 height 381
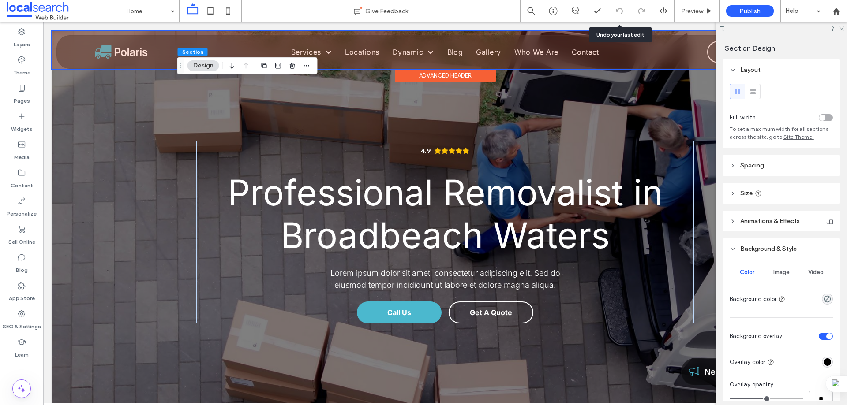
click at [75, 47] on div at bounding box center [445, 50] width 786 height 38
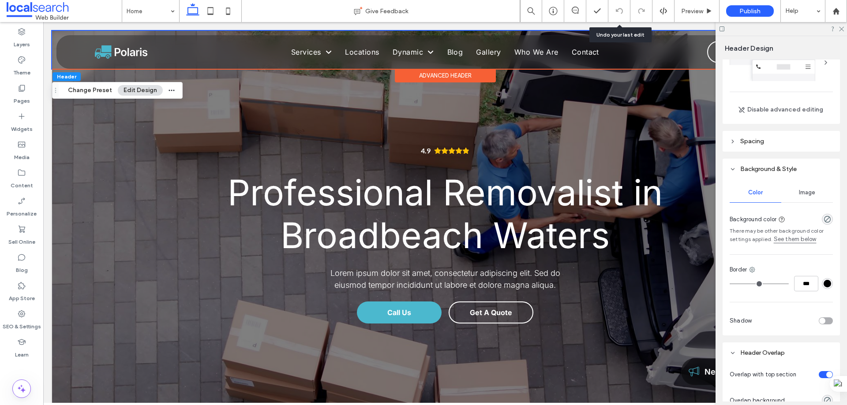
scroll to position [88, 0]
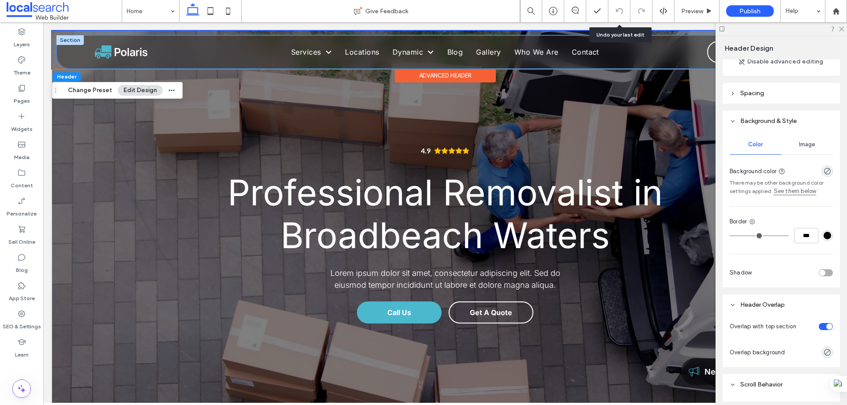
click at [94, 37] on div "Home Services Service 1 Locations Location 1 Dynamic Dynamic 1 Dynamic 2 Blog G…" at bounding box center [445, 52] width 776 height 33
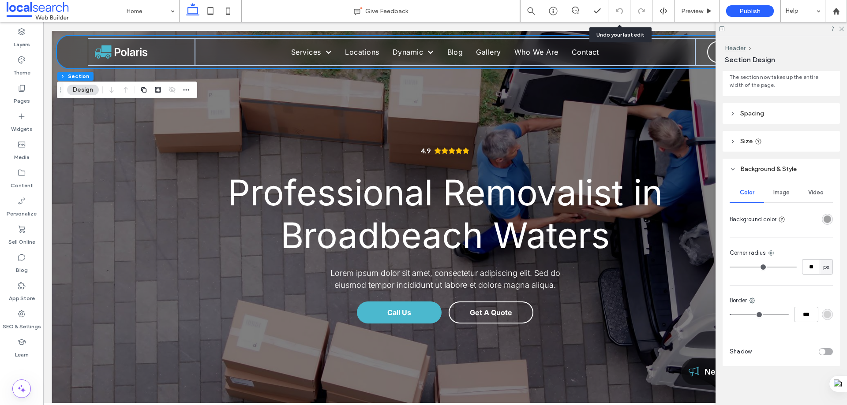
scroll to position [0, 0]
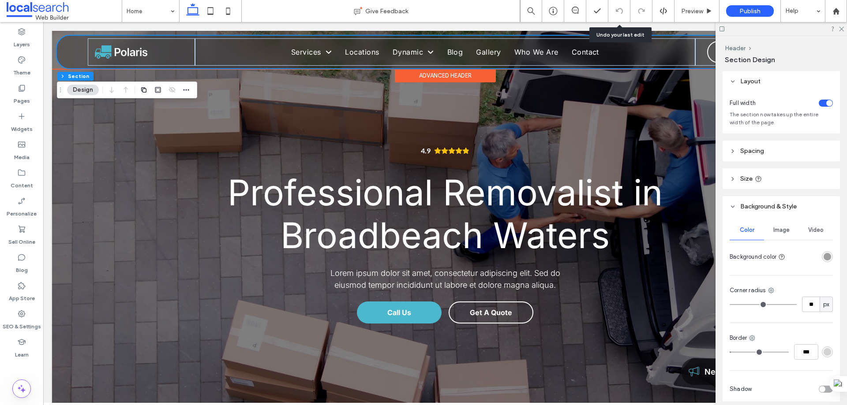
click at [76, 44] on div "Home Services Service 1 Locations Location 1 Dynamic Dynamic 1 Dynamic 2 Blog G…" at bounding box center [445, 52] width 776 height 33
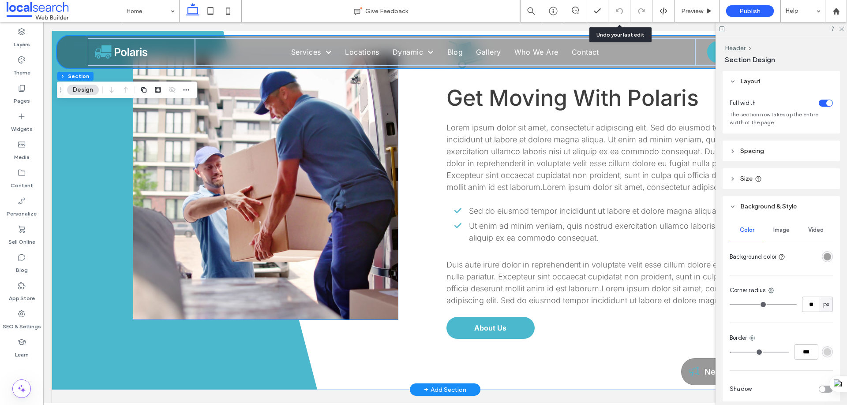
scroll to position [485, 0]
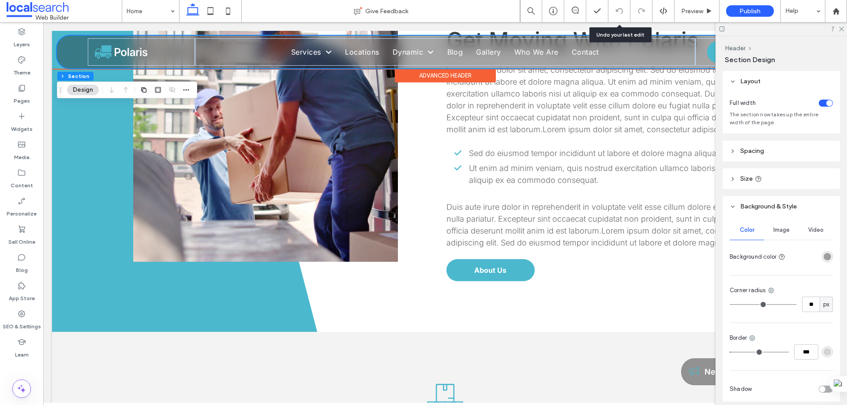
click at [68, 41] on div "Home Services Service 1 Locations Location 1 Dynamic Dynamic 1 Dynamic 2 Blog G…" at bounding box center [445, 52] width 776 height 33
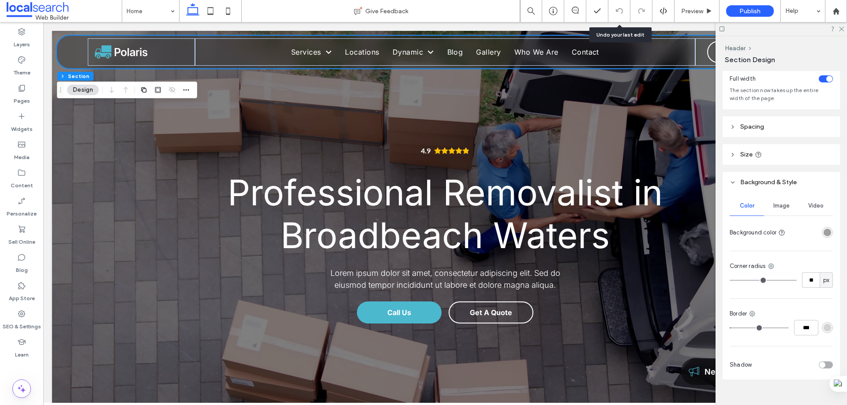
scroll to position [37, 0]
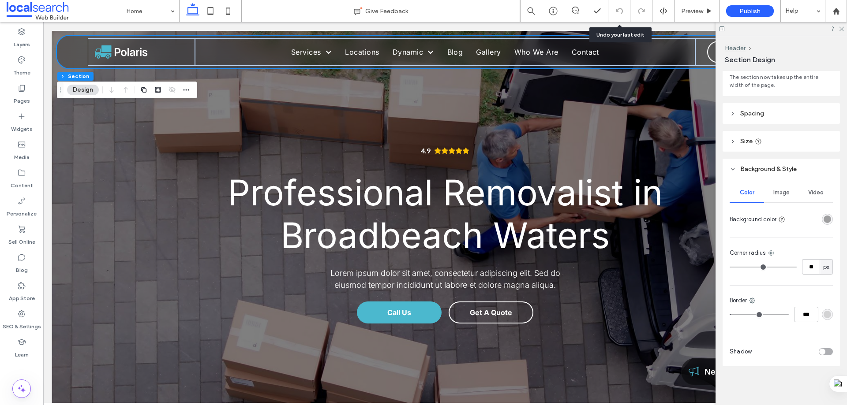
click at [826, 221] on div "rgba(30, 30, 30, 0.4)" at bounding box center [826, 219] width 7 height 7
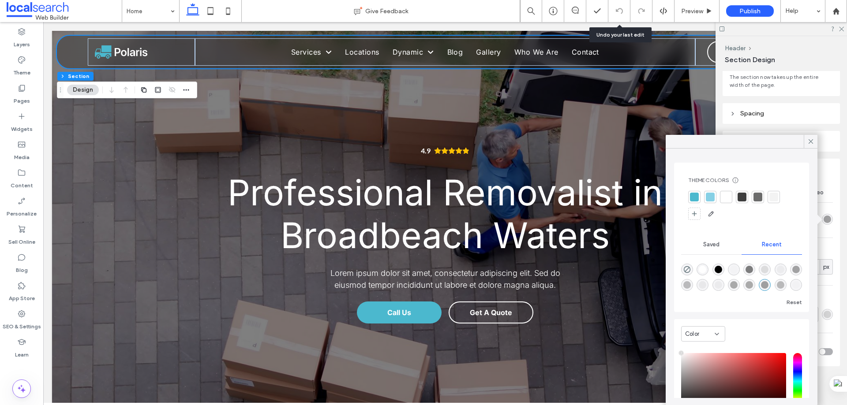
type input "***"
click at [753, 283] on div "rgba(107, 107, 107, 0.55)" at bounding box center [748, 284] width 7 height 7
type input "*******"
type input "**"
type input "***"
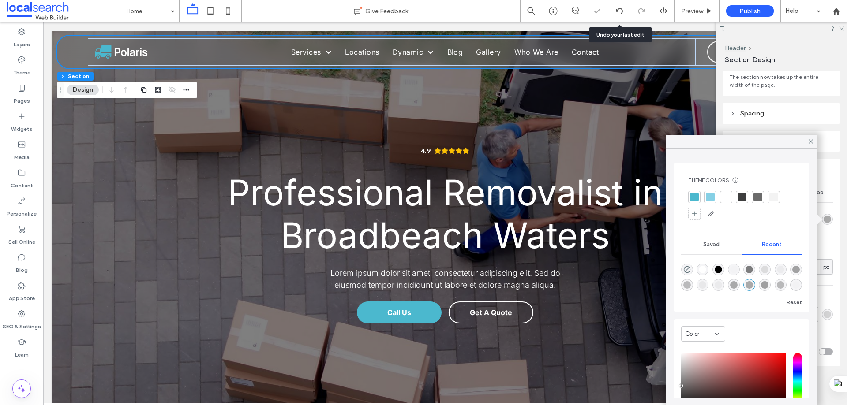
scroll to position [67, 0]
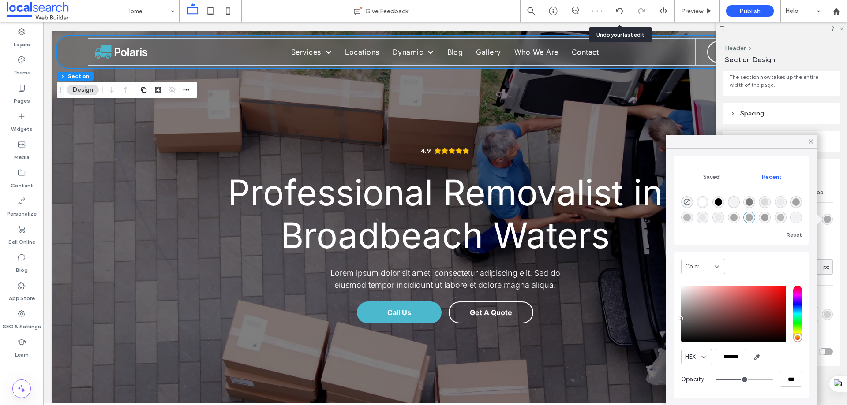
click at [768, 214] on div "rgba(30, 30, 30, 0.4)" at bounding box center [764, 217] width 7 height 7
type input "*******"
type input "**"
type input "***"
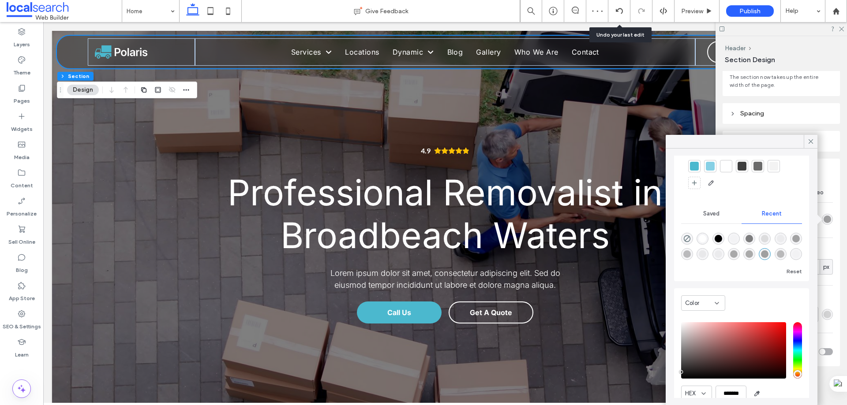
scroll to position [0, 0]
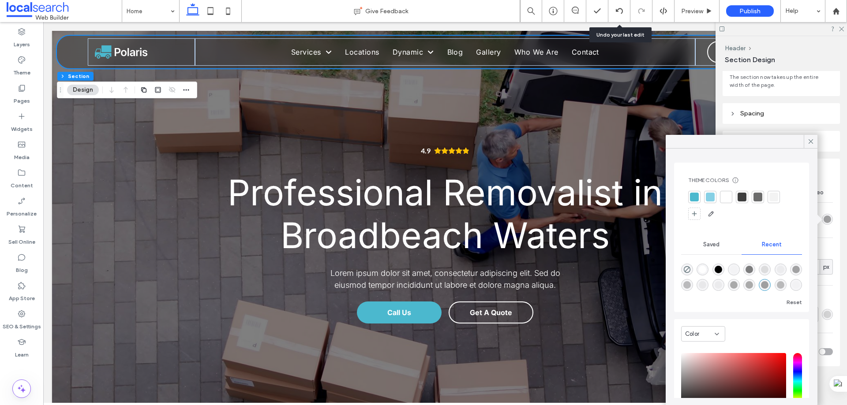
click at [712, 244] on span "Saved" at bounding box center [711, 244] width 16 height 7
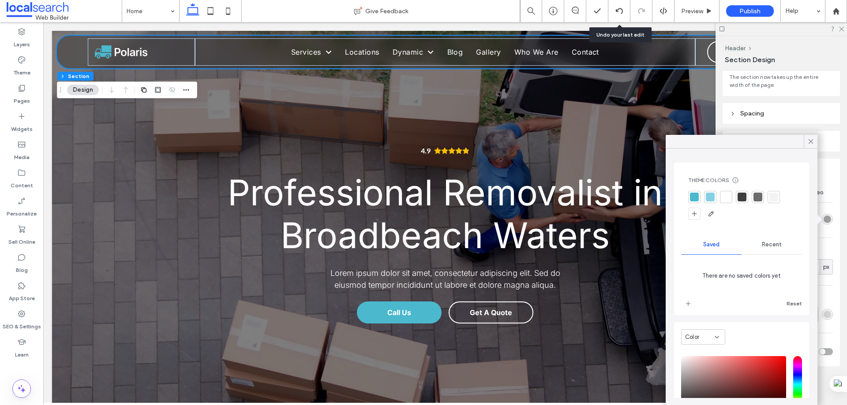
click at [774, 245] on span "Recent" at bounding box center [772, 244] width 20 height 7
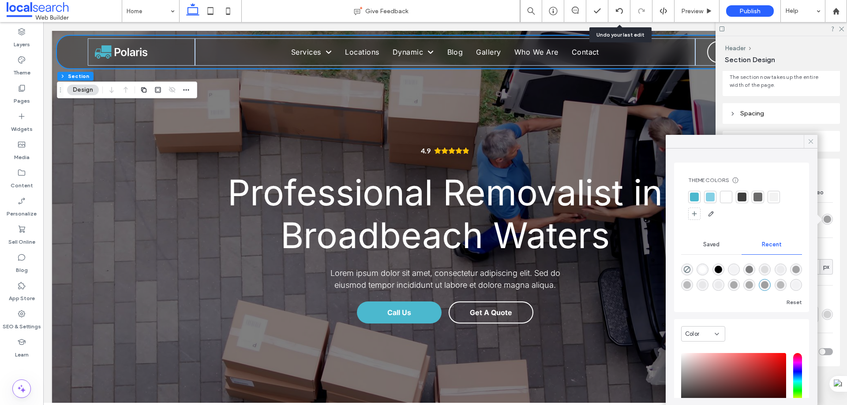
click at [808, 143] on icon at bounding box center [811, 142] width 8 height 8
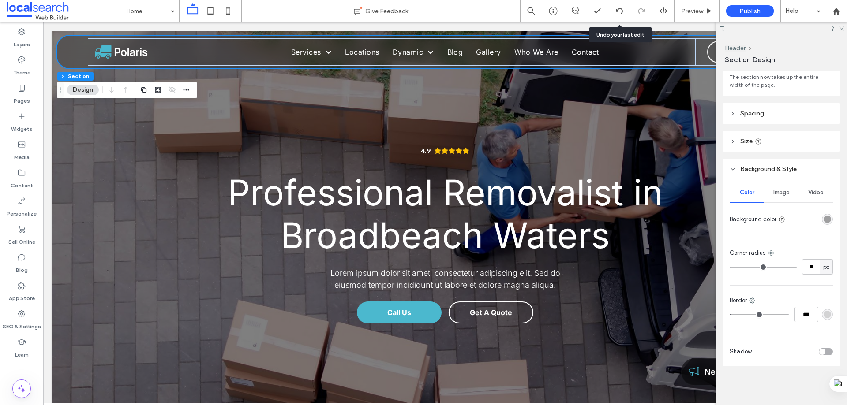
click at [777, 193] on span "Image" at bounding box center [781, 192] width 16 height 7
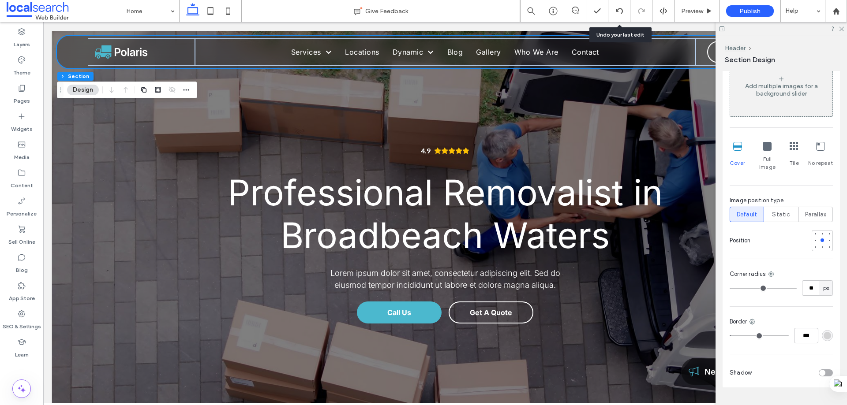
scroll to position [206, 0]
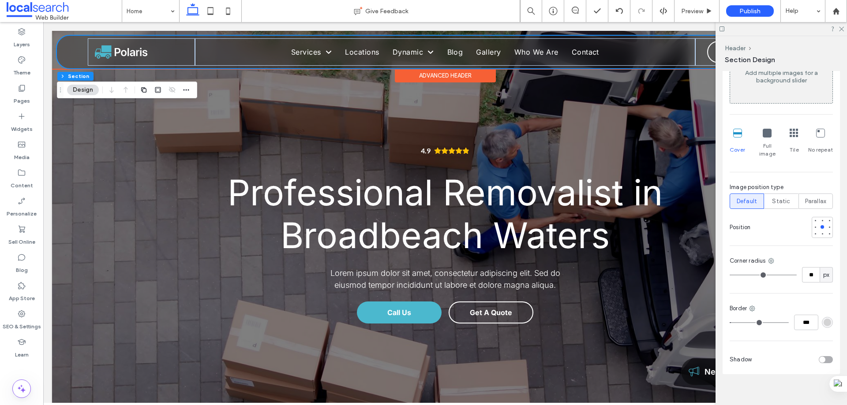
click at [79, 41] on div "Home Services Service 1 Locations Location 1 Dynamic Dynamic 1 Dynamic 2 Blog G…" at bounding box center [445, 52] width 776 height 33
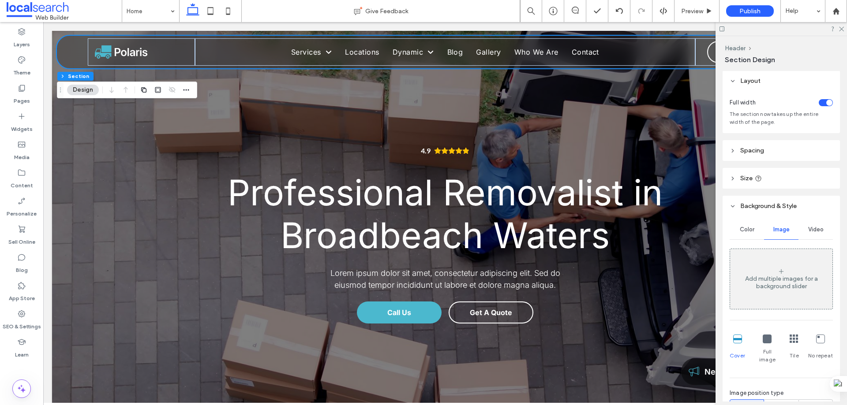
scroll to position [0, 0]
click at [753, 227] on div "Color" at bounding box center [747, 230] width 34 height 19
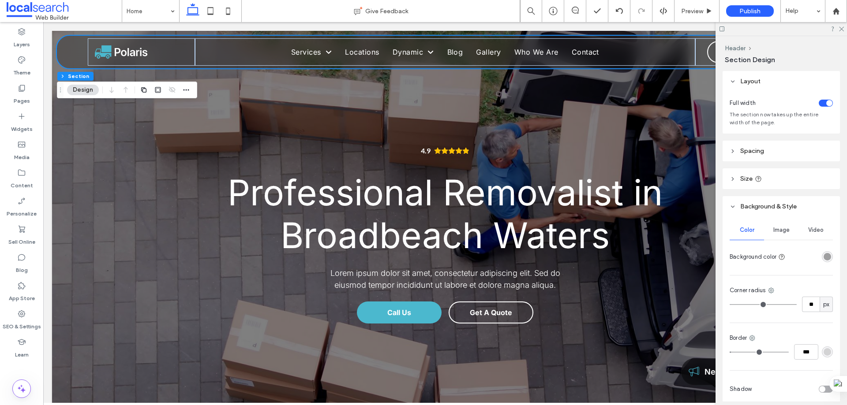
click at [823, 257] on div "rgba(30, 30, 30, 0.4)" at bounding box center [826, 256] width 7 height 7
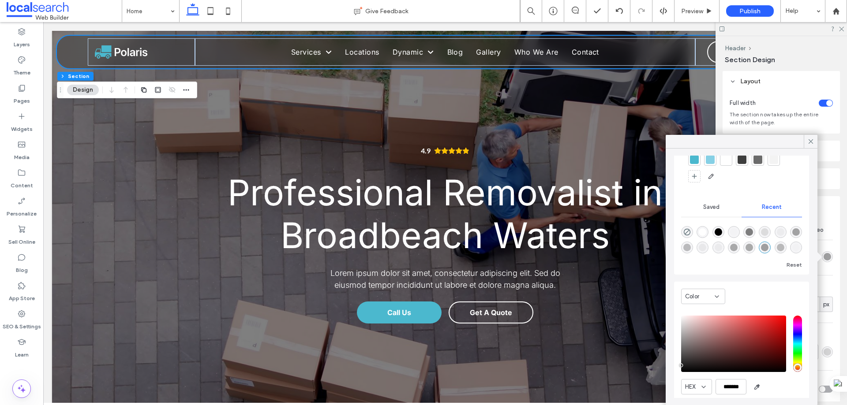
scroll to position [67, 0]
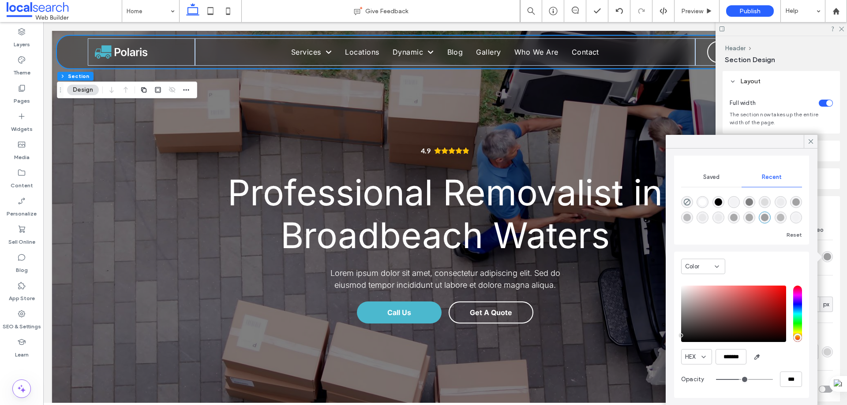
type input "**"
type input "***"
click at [726, 380] on input "range" at bounding box center [744, 379] width 57 height 1
type input "**"
type input "***"
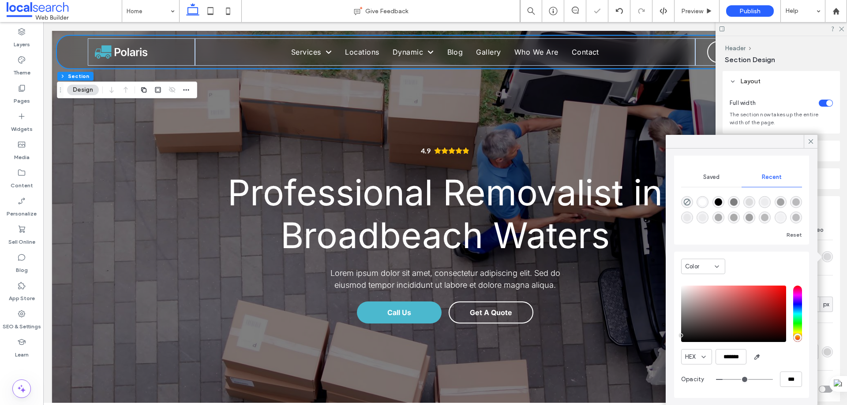
type input "*"
type input "**"
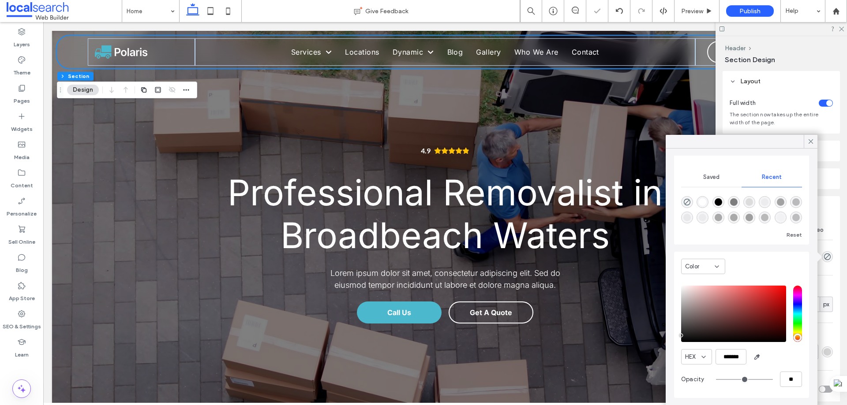
drag, startPoint x: 719, startPoint y: 381, endPoint x: 697, endPoint y: 381, distance: 22.1
click at [716, 380] on input "range" at bounding box center [744, 379] width 57 height 1
type input "**"
type input "***"
click at [735, 380] on input "range" at bounding box center [744, 379] width 57 height 1
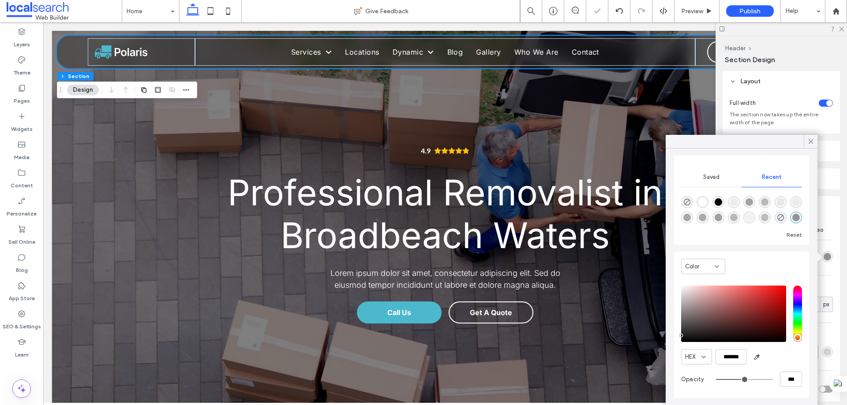
type input "**"
type input "***"
click at [726, 380] on input "range" at bounding box center [744, 379] width 57 height 1
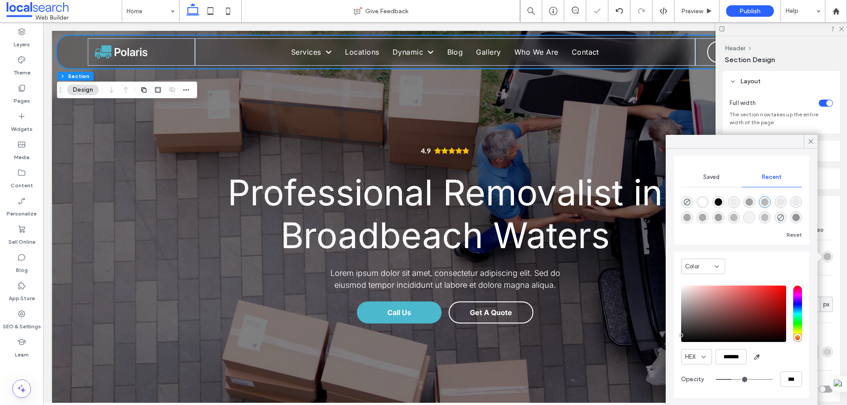
type input "**"
type input "***"
click at [730, 380] on input "range" at bounding box center [744, 379] width 57 height 1
click at [780, 377] on input "***" at bounding box center [791, 379] width 22 height 15
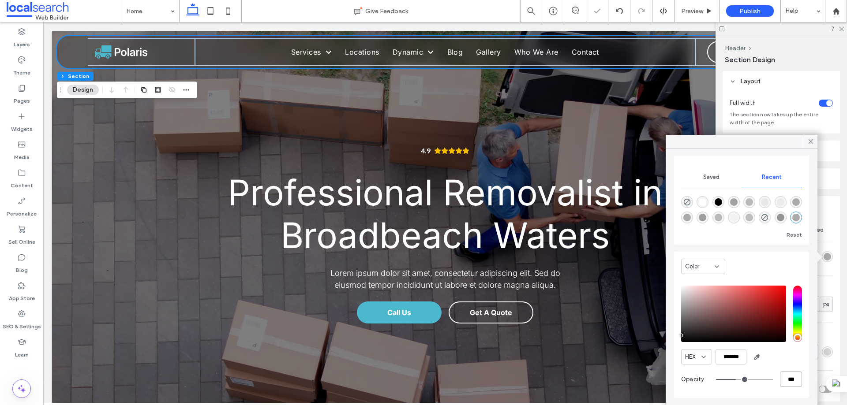
type input "*"
type input "**"
type input "***"
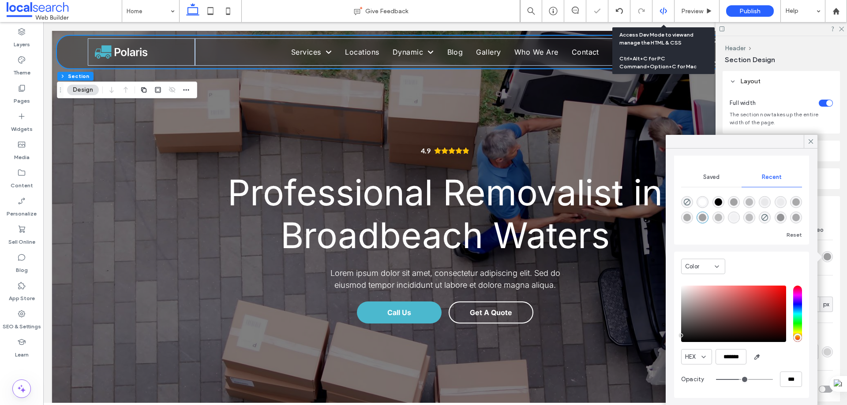
click at [666, 6] on div at bounding box center [663, 11] width 22 height 22
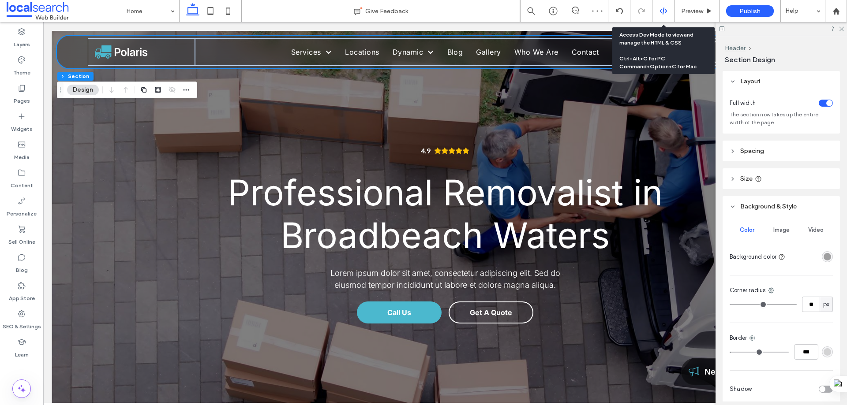
click at [662, 11] on icon at bounding box center [663, 11] width 8 height 8
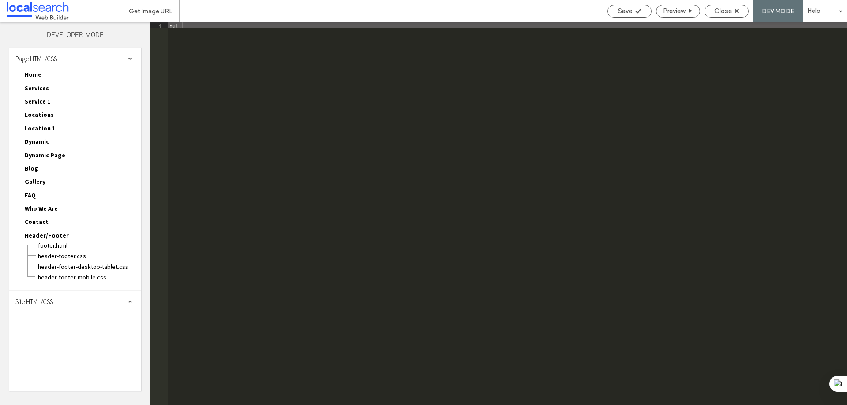
click at [58, 295] on div "Site HTML/CSS" at bounding box center [75, 302] width 132 height 22
click at [60, 338] on span "site.css" at bounding box center [91, 338] width 100 height 9
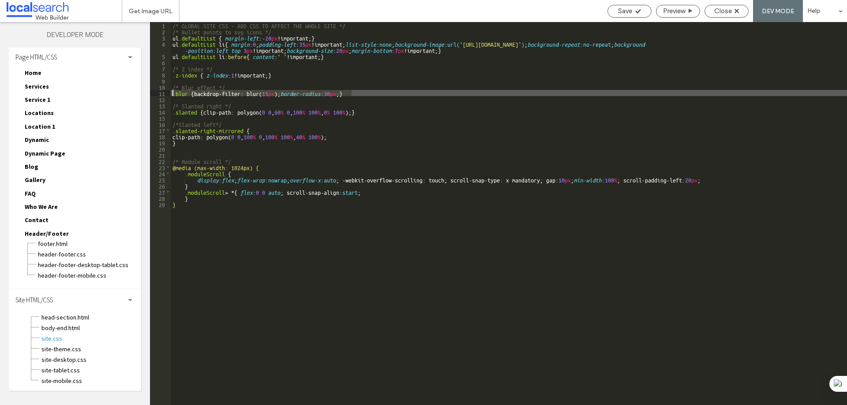
drag, startPoint x: 369, startPoint y: 96, endPoint x: 174, endPoint y: 94, distance: 195.4
click at [174, 94] on div "/* GLOBAL SITE CSS - ADD CSS TO AFFECT THE WHOLE SITE */ /* Bullet points to sv…" at bounding box center [509, 220] width 676 height 396
click at [719, 5] on div "Close" at bounding box center [726, 11] width 44 height 13
click at [724, 12] on span "Close" at bounding box center [723, 11] width 18 height 8
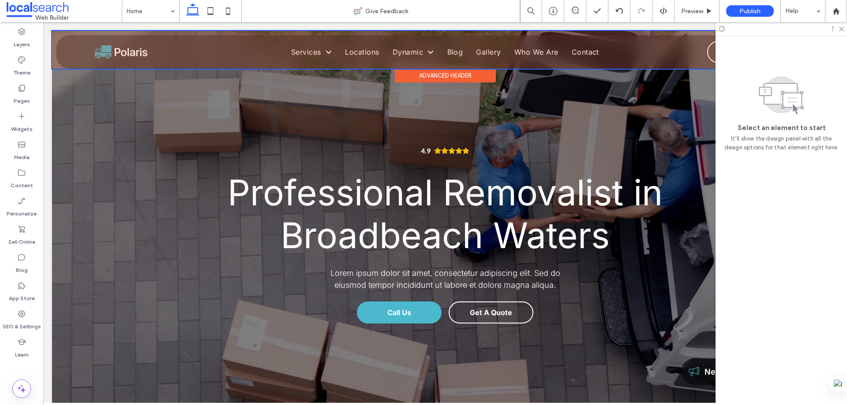
click at [84, 41] on div at bounding box center [445, 50] width 786 height 38
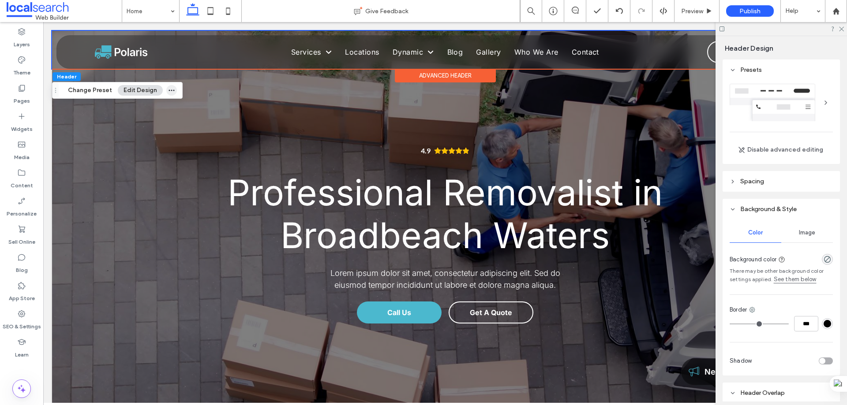
click at [166, 94] on span "button" at bounding box center [171, 90] width 11 height 11
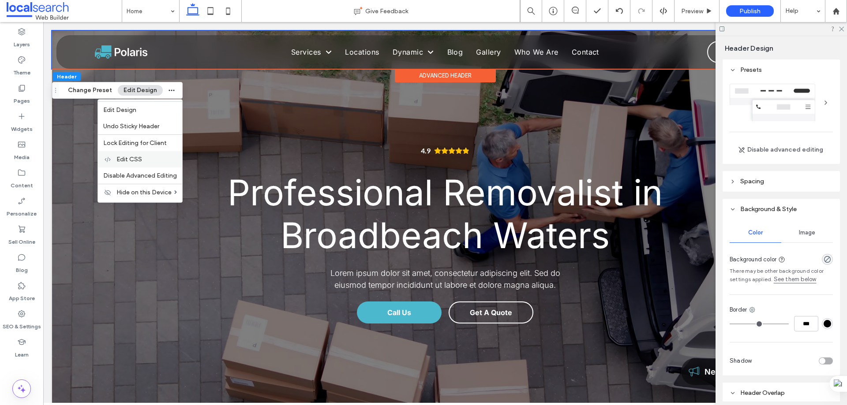
click at [127, 158] on span "Edit CSS" at bounding box center [129, 159] width 26 height 7
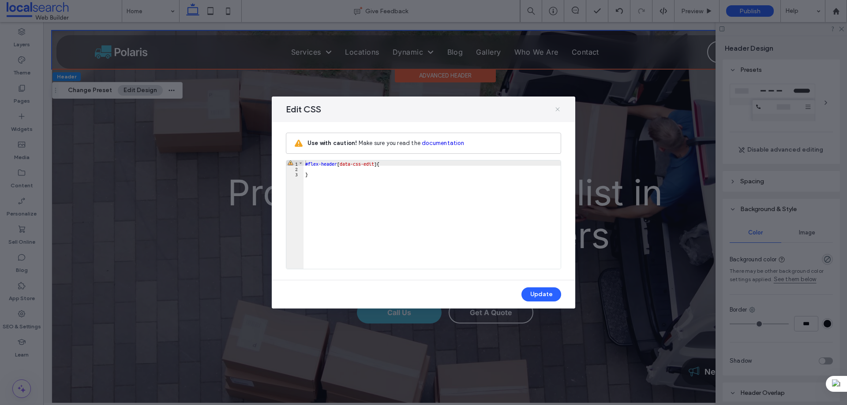
drag, startPoint x: 556, startPoint y: 111, endPoint x: 253, endPoint y: 56, distance: 308.0
click at [556, 111] on icon at bounding box center [557, 109] width 7 height 7
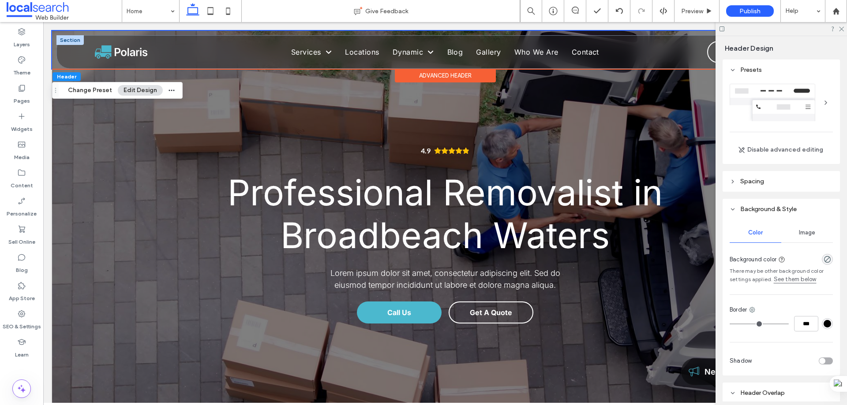
click at [74, 45] on div at bounding box center [69, 40] width 27 height 10
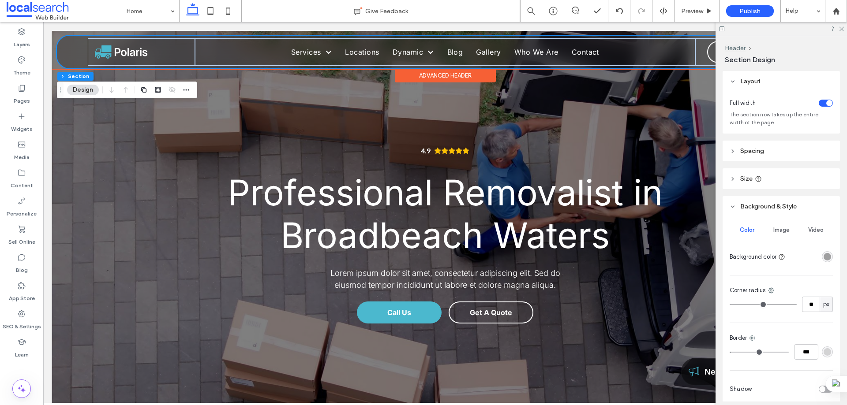
click at [73, 43] on div "Home Services Service 1 Locations Location 1 Dynamic Dynamic 1 Dynamic 2 Blog G…" at bounding box center [445, 52] width 776 height 33
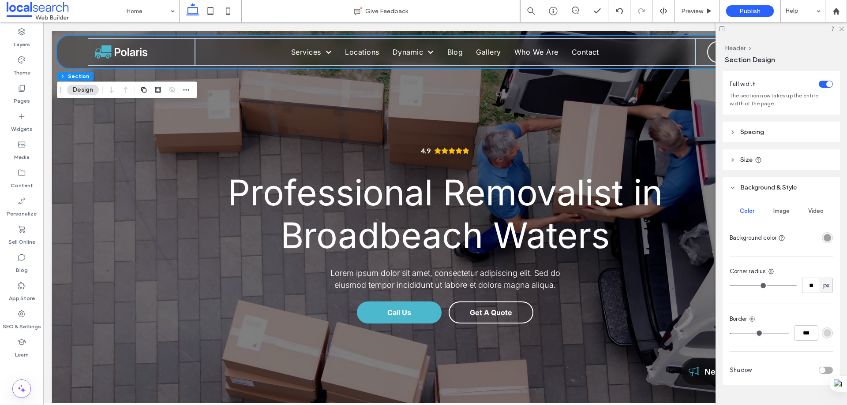
scroll to position [37, 0]
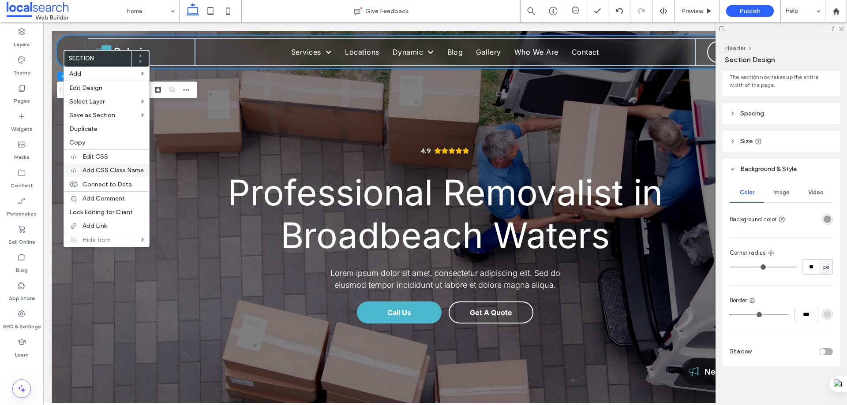
click at [109, 168] on span "Add CSS Class Name" at bounding box center [112, 170] width 61 height 7
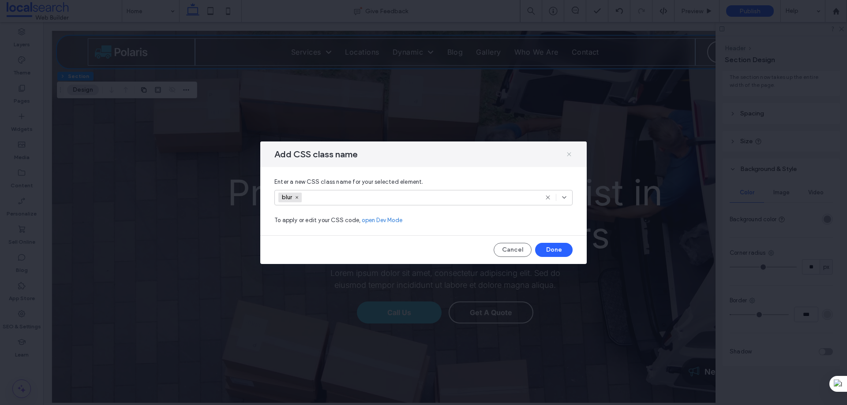
click at [569, 153] on icon at bounding box center [568, 154] width 7 height 7
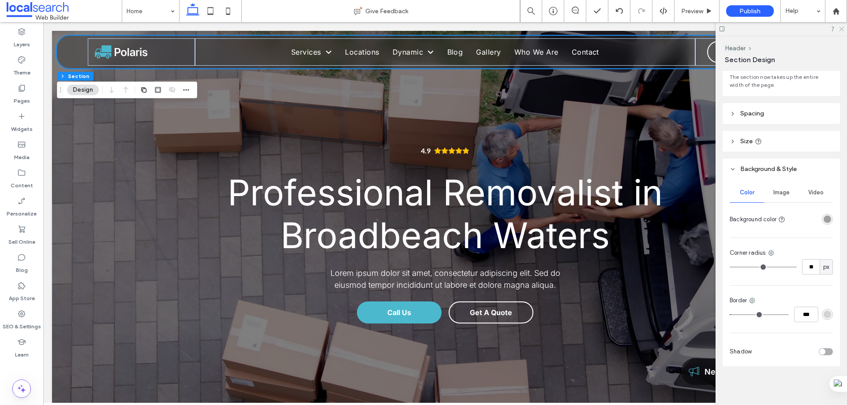
click at [842, 29] on icon at bounding box center [841, 29] width 6 height 6
